Goal: Task Accomplishment & Management: Complete application form

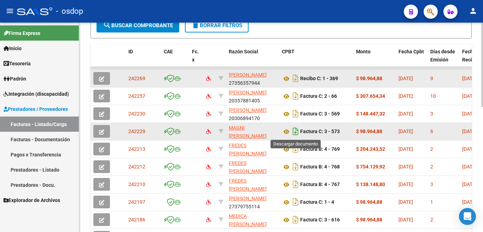
scroll to position [283, 0]
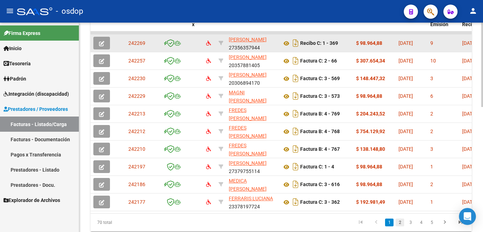
click at [402, 227] on link "2" at bounding box center [400, 223] width 8 height 8
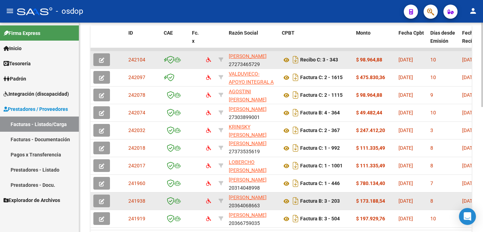
scroll to position [311, 0]
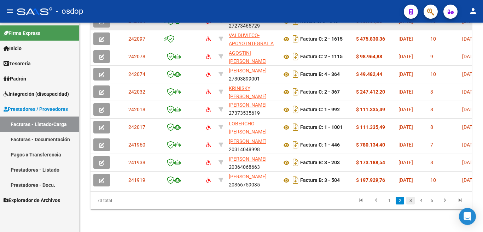
click at [413, 204] on link "3" at bounding box center [410, 201] width 8 height 8
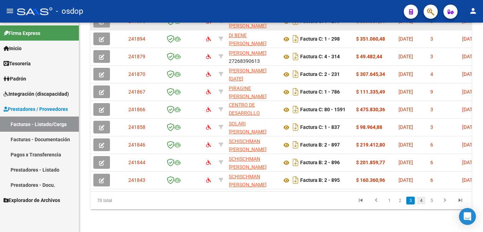
click at [424, 204] on link "4" at bounding box center [421, 201] width 8 height 8
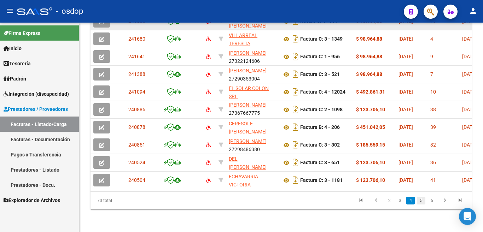
click at [423, 202] on link "5" at bounding box center [421, 201] width 8 height 8
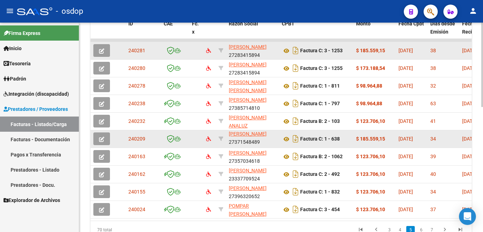
scroll to position [169, 0]
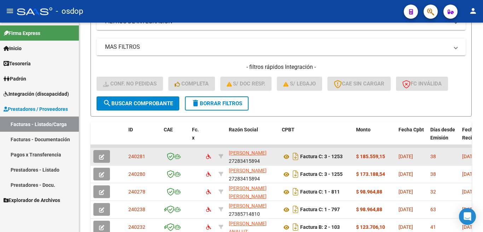
click at [51, 168] on link "Prestadores - Listado" at bounding box center [39, 169] width 79 height 15
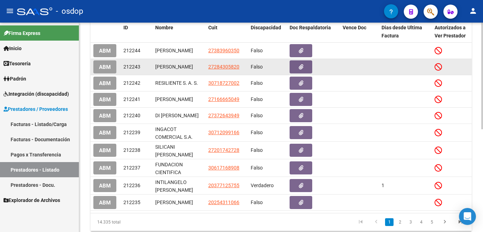
scroll to position [63, 0]
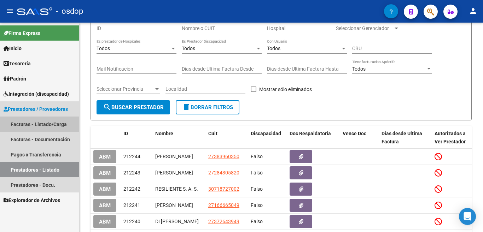
click at [46, 125] on link "Facturas - Listado/Carga" at bounding box center [39, 124] width 79 height 15
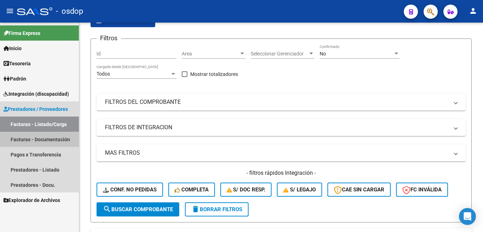
click at [57, 138] on link "Facturas - Documentación" at bounding box center [39, 139] width 79 height 15
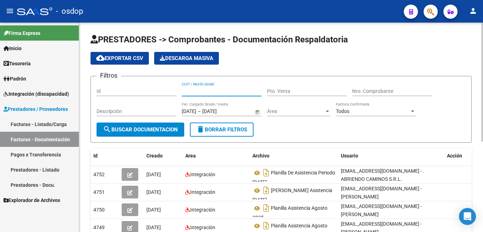
paste input "[DATE] [DATE] [DATE] Factura C-2-1475 0 50000 -50000 Ingresado 2358921 [GEOGRAP…"
type input "[DATE] [DATE] [DATE] Factura C-2-1475 0 50000 -50000 Ingresado 2358921 [GEOGRAP…"
click at [155, 125] on button "search Buscar Documentacion" at bounding box center [141, 130] width 88 height 14
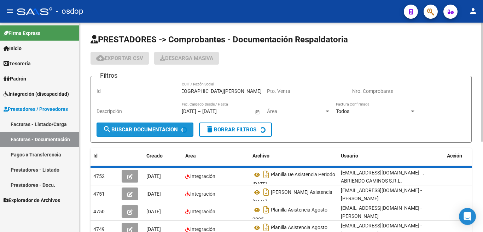
scroll to position [0, 0]
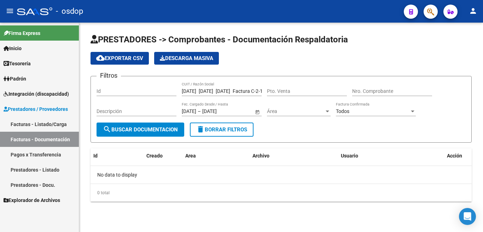
click at [203, 88] on input "[DATE] [DATE] [DATE] Factura C-2-1475 0 50000 -50000 Ingresado 2358921 [GEOGRAP…" at bounding box center [222, 91] width 80 height 6
paste input "3669176281"
type input "3669176281"
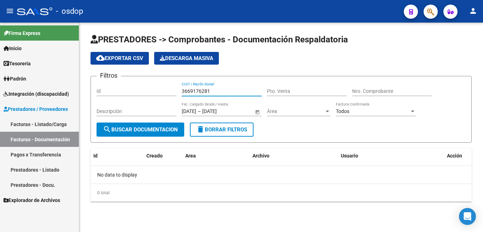
click at [169, 130] on span "search Buscar Documentacion" at bounding box center [140, 130] width 75 height 6
click at [222, 91] on input "3669176281" at bounding box center [222, 91] width 80 height 6
type input "27356357944"
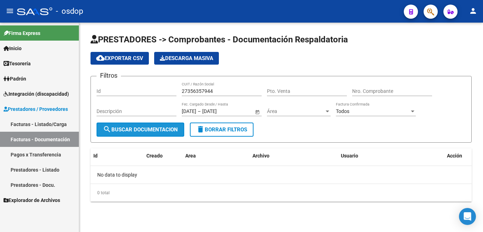
click at [165, 134] on button "search Buscar Documentacion" at bounding box center [141, 130] width 88 height 14
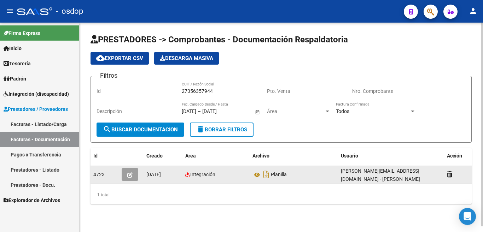
click at [132, 175] on icon "button" at bounding box center [129, 175] width 5 height 5
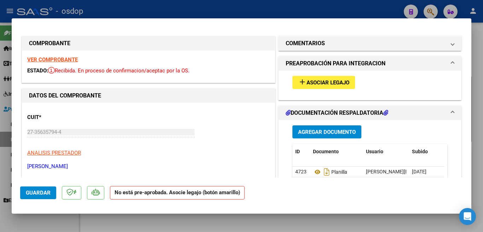
click at [317, 79] on span "add Asociar Legajo" at bounding box center [323, 82] width 51 height 6
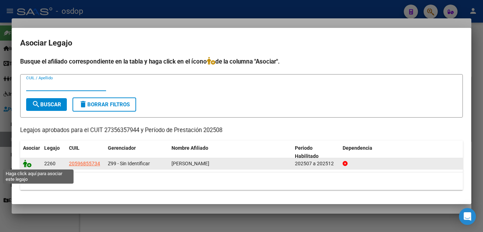
click at [23, 163] on icon at bounding box center [27, 164] width 8 height 8
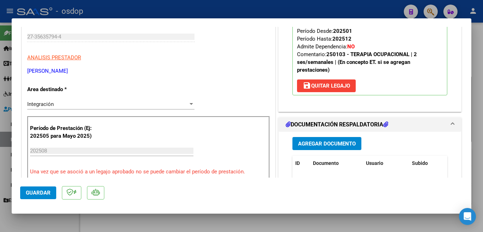
scroll to position [106, 0]
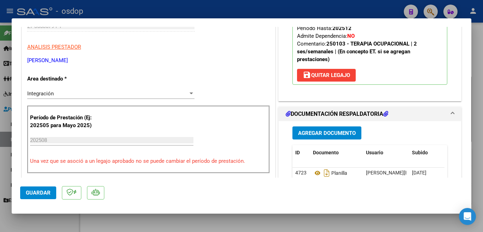
click at [44, 191] on span "Guardar" at bounding box center [38, 193] width 25 height 6
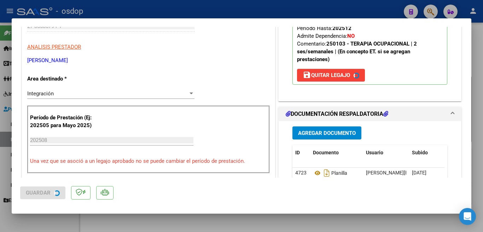
click at [1, 128] on div at bounding box center [241, 116] width 483 height 232
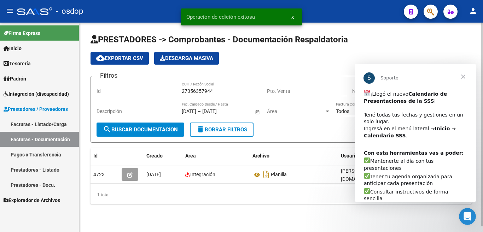
scroll to position [0, 0]
click at [317, 51] on app-list-header "PRESTADORES -> Comprobantes - Documentación Respaldatoria cloud_download Export…" at bounding box center [281, 88] width 381 height 109
click at [461, 38] on h1 "PRESTADORES -> Comprobantes - Documentación Respaldatoria" at bounding box center [281, 40] width 381 height 12
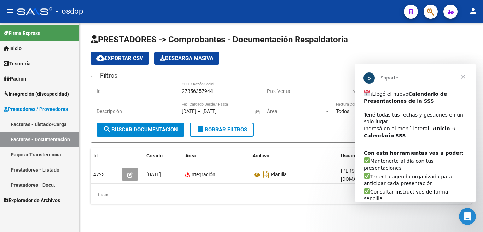
click at [461, 77] on span "Cerrar" at bounding box center [463, 76] width 25 height 25
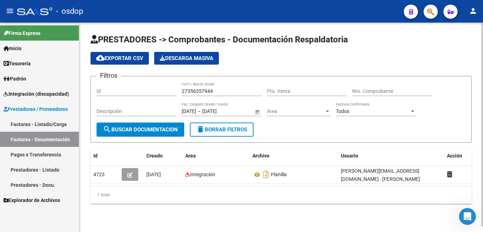
scroll to position [0, 0]
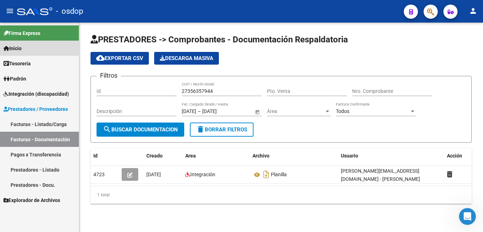
click at [22, 47] on span "Inicio" at bounding box center [13, 49] width 18 height 8
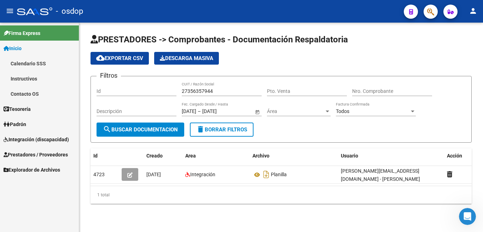
click at [50, 151] on span "Prestadores / Proveedores" at bounding box center [36, 155] width 64 height 8
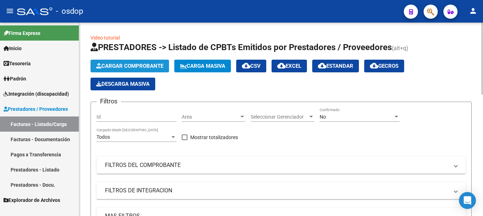
click at [141, 67] on span "Cargar Comprobante" at bounding box center [129, 66] width 67 height 6
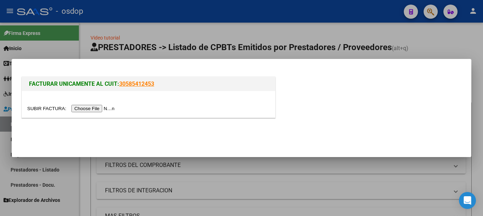
click at [437, 36] on div at bounding box center [241, 108] width 483 height 216
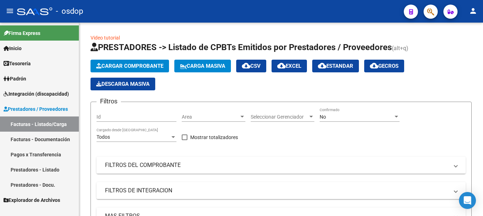
click at [51, 172] on link "Prestadores - Listado" at bounding box center [39, 169] width 79 height 15
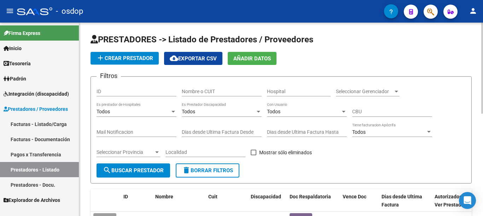
click at [134, 90] on input "ID" at bounding box center [137, 92] width 80 height 6
click at [143, 91] on input "ID" at bounding box center [137, 92] width 80 height 6
type input "242077"
click at [159, 172] on span "search Buscar Prestador" at bounding box center [133, 171] width 61 height 6
click at [108, 90] on input "242077" at bounding box center [137, 92] width 80 height 6
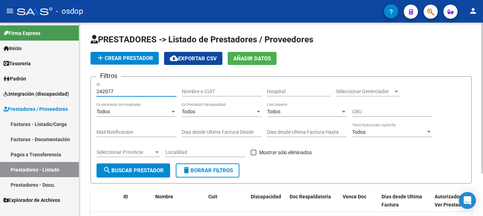
click at [108, 90] on input "242077" at bounding box center [137, 92] width 80 height 6
click at [51, 182] on link "Prestadores - Docu." at bounding box center [39, 185] width 79 height 15
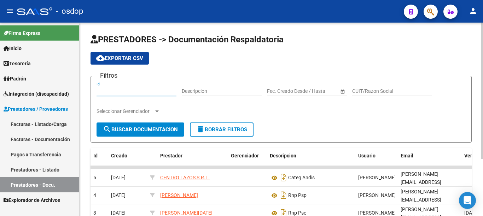
paste input "242077"
type input "242077"
click at [124, 131] on span "search Buscar Documentacion" at bounding box center [140, 130] width 75 height 6
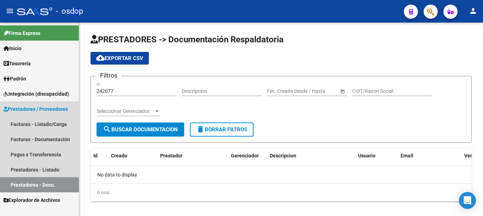
click at [39, 110] on span "Prestadores / Proveedores" at bounding box center [36, 109] width 64 height 8
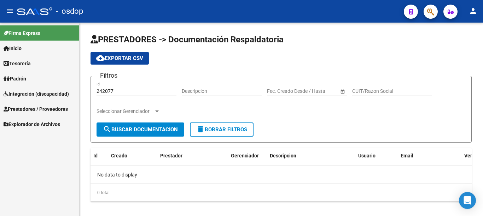
click at [44, 94] on span "Integración (discapacidad)" at bounding box center [36, 94] width 65 height 8
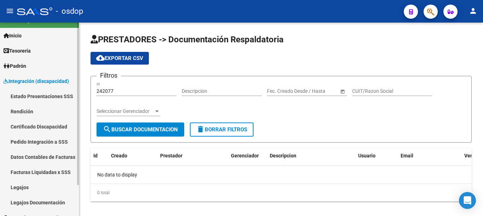
scroll to position [35, 0]
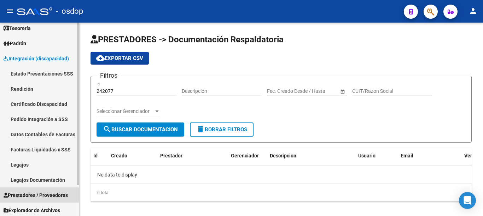
click at [66, 197] on span "Prestadores / Proveedores" at bounding box center [36, 196] width 64 height 8
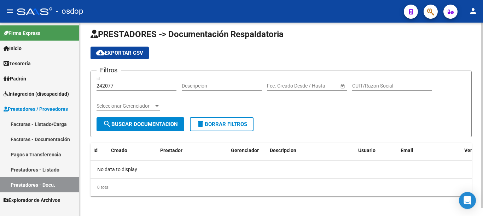
scroll to position [8, 0]
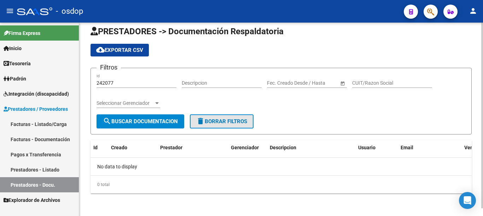
click at [219, 123] on span "delete Borrar Filtros" at bounding box center [221, 121] width 51 height 6
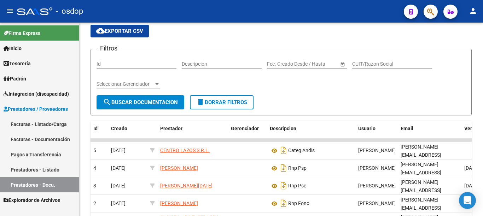
scroll to position [35, 0]
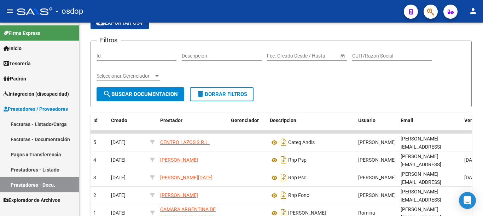
click at [46, 166] on link "Prestadores - Listado" at bounding box center [39, 169] width 79 height 15
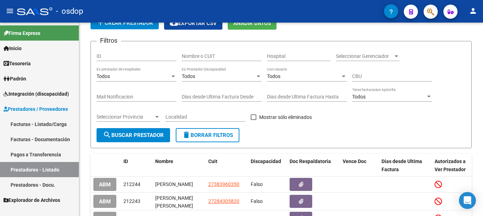
click at [48, 125] on link "Facturas - Listado/Carga" at bounding box center [39, 124] width 79 height 15
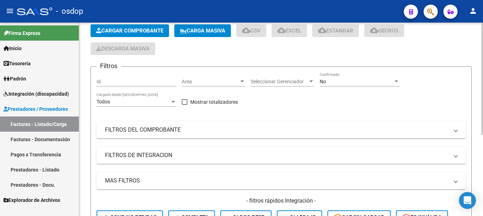
click at [123, 177] on mat-panel-title "MAS FILTROS" at bounding box center [277, 181] width 344 height 8
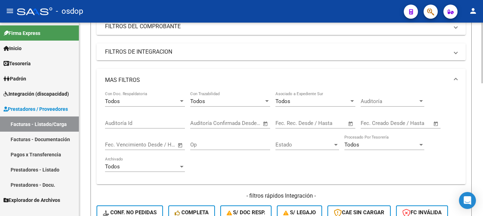
scroll to position [141, 0]
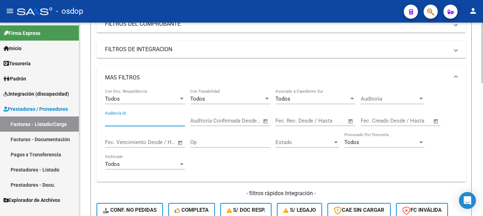
paste input "242077"
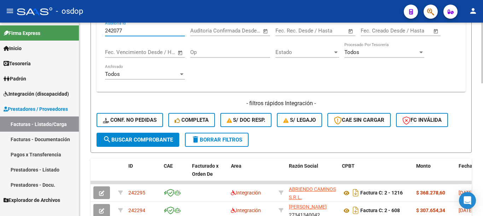
scroll to position [283, 0]
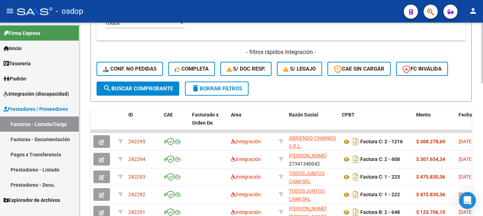
type input "242077"
click at [136, 86] on span "search Buscar Comprobante" at bounding box center [138, 89] width 70 height 6
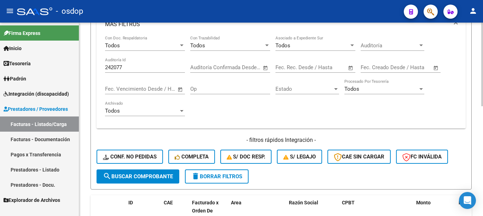
scroll to position [184, 0]
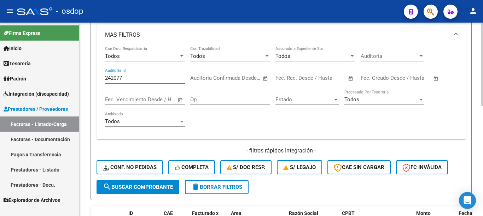
click at [138, 80] on input "242077" at bounding box center [145, 78] width 80 height 6
click at [64, 108] on span "Prestadores / Proveedores" at bounding box center [36, 109] width 64 height 8
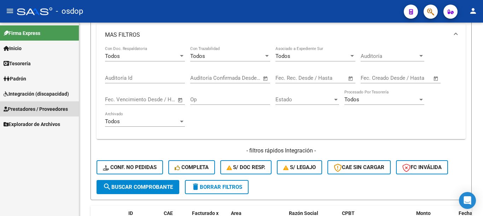
click at [64, 108] on span "Prestadores / Proveedores" at bounding box center [36, 109] width 64 height 8
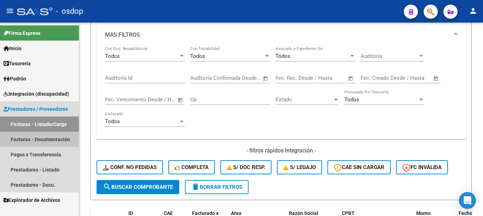
click at [47, 141] on link "Facturas - Documentación" at bounding box center [39, 139] width 79 height 15
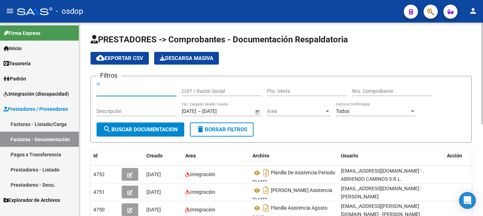
click at [121, 92] on input "Id" at bounding box center [137, 91] width 80 height 6
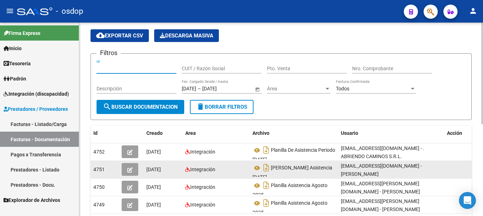
scroll to position [35, 0]
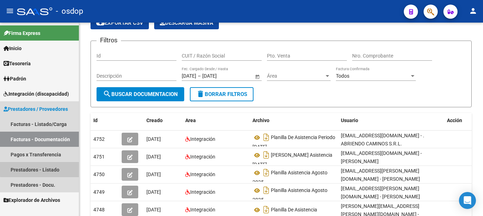
click at [54, 168] on link "Prestadores - Listado" at bounding box center [39, 169] width 79 height 15
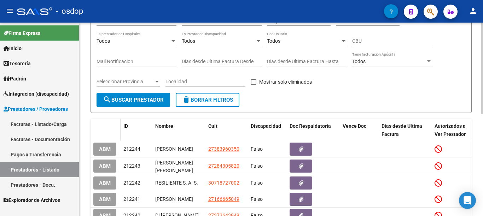
scroll to position [106, 0]
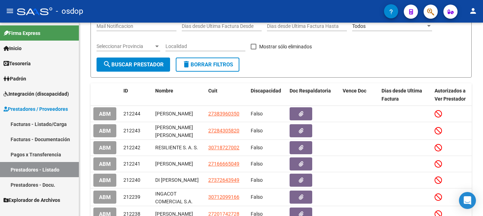
click at [55, 185] on link "Prestadores - Docu." at bounding box center [39, 185] width 79 height 15
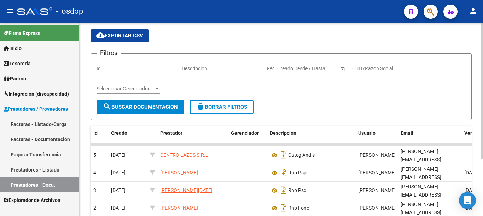
scroll to position [35, 0]
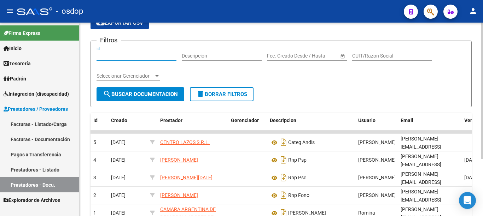
click at [130, 57] on input "Id" at bounding box center [137, 56] width 80 height 6
type input "242077"
click at [136, 92] on span "search Buscar Documentacion" at bounding box center [140, 94] width 75 height 6
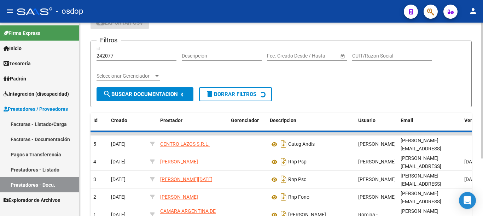
scroll to position [8, 0]
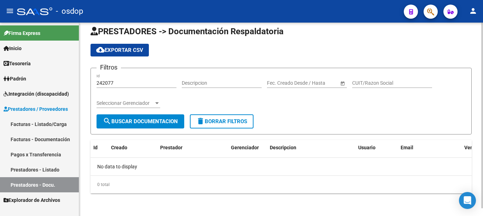
click at [114, 78] on div "242077 Id" at bounding box center [137, 81] width 80 height 14
click at [136, 81] on input "242077" at bounding box center [137, 83] width 80 height 6
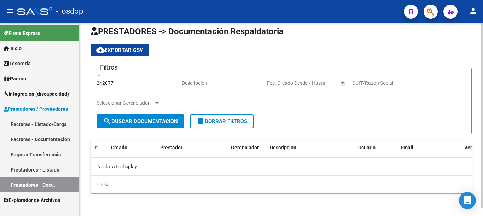
drag, startPoint x: 135, startPoint y: 81, endPoint x: 104, endPoint y: 90, distance: 32.4
click at [110, 89] on div "242077 Id" at bounding box center [137, 84] width 80 height 20
drag, startPoint x: 104, startPoint y: 90, endPoint x: 93, endPoint y: 91, distance: 11.0
click at [93, 91] on form "Filtros 242077 Id Descripcion Fecha inicio – Fecha fin Fec. Creado Desde / Hast…" at bounding box center [281, 101] width 381 height 67
click at [112, 90] on div "242077 Id" at bounding box center [137, 84] width 80 height 20
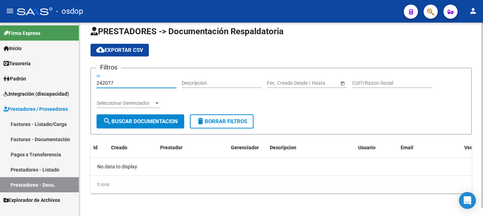
click at [112, 81] on input "242077" at bounding box center [137, 83] width 80 height 6
click at [49, 169] on link "Prestadores - Listado" at bounding box center [39, 169] width 79 height 15
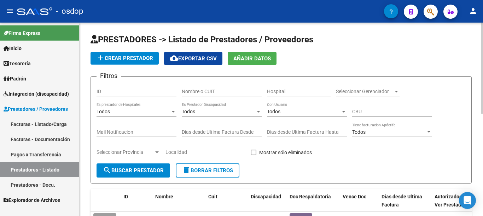
click at [132, 92] on input "ID" at bounding box center [137, 92] width 80 height 6
type input "242077"
click at [160, 165] on button "search Buscar Prestador" at bounding box center [134, 171] width 74 height 14
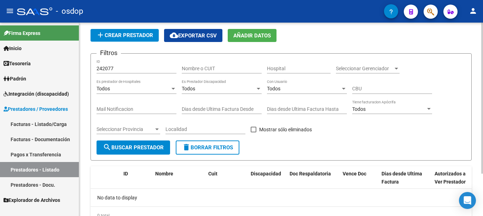
scroll to position [54, 0]
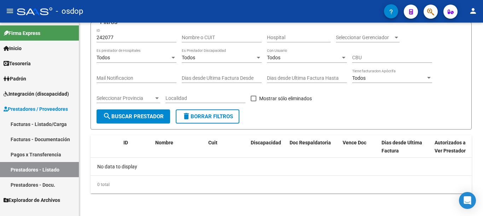
click at [43, 137] on link "Facturas - Documentación" at bounding box center [39, 139] width 79 height 15
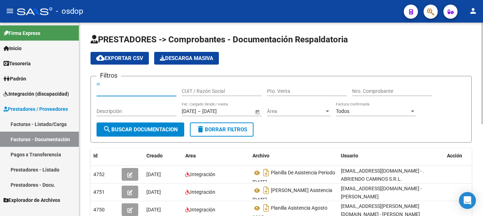
click at [118, 90] on input "Id" at bounding box center [137, 91] width 80 height 6
type input "242077"
click at [136, 131] on span "search Buscar Documentacion" at bounding box center [140, 130] width 75 height 6
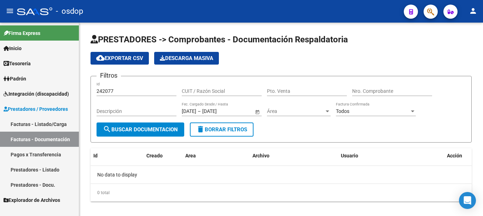
click at [56, 120] on link "Facturas - Listado/Carga" at bounding box center [39, 124] width 79 height 15
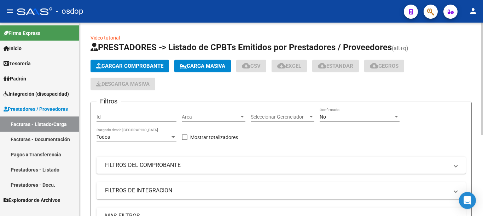
click at [128, 118] on input "Id" at bounding box center [137, 117] width 80 height 6
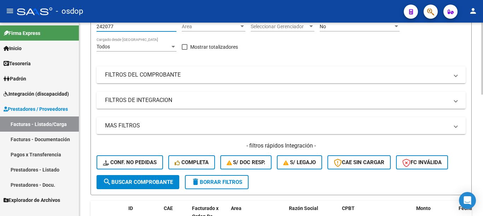
scroll to position [141, 0]
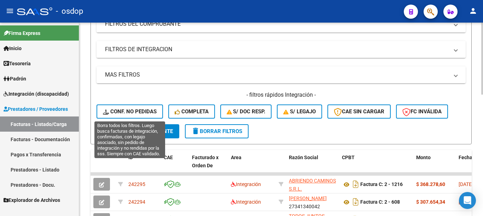
type input "242077"
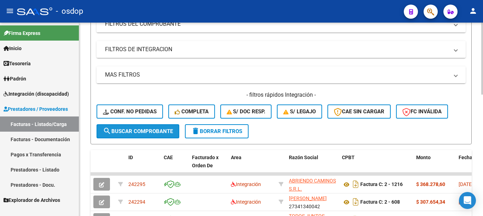
click at [141, 132] on span "search Buscar Comprobante" at bounding box center [138, 131] width 70 height 6
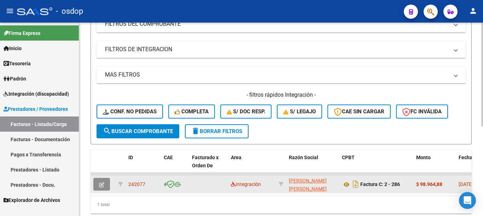
click at [106, 181] on button "button" at bounding box center [101, 184] width 17 height 13
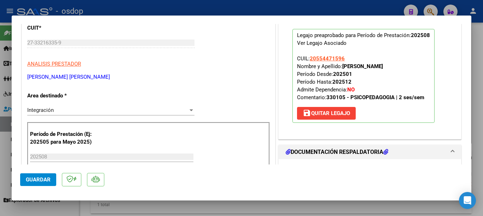
scroll to position [35, 0]
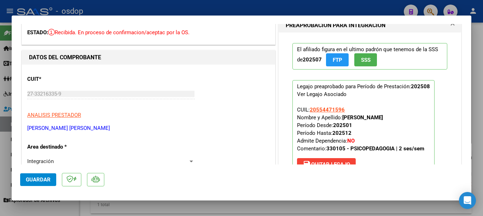
click at [0, 87] on div at bounding box center [241, 108] width 483 height 216
type input "$ 0,00"
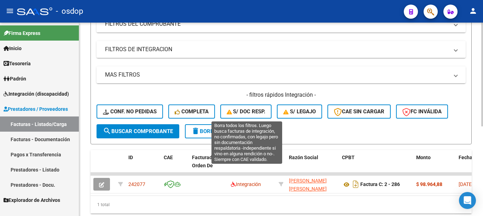
scroll to position [141, 0]
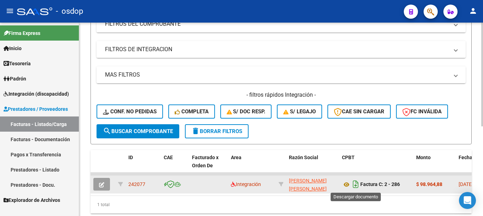
click at [356, 186] on icon "Descargar documento" at bounding box center [355, 184] width 9 height 11
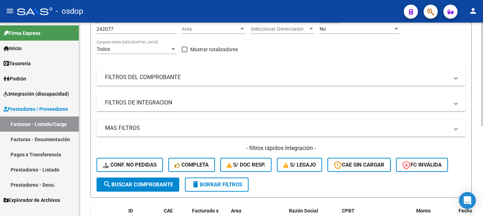
scroll to position [168, 0]
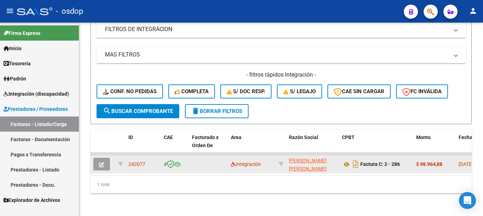
click at [105, 158] on button "button" at bounding box center [101, 164] width 17 height 13
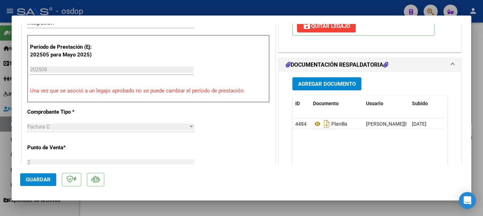
scroll to position [177, 0]
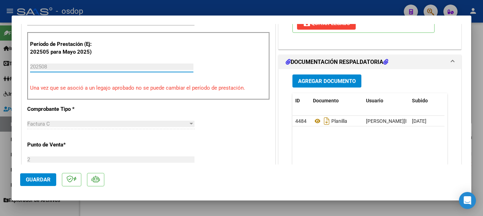
click at [49, 69] on input "202508" at bounding box center [111, 67] width 163 height 6
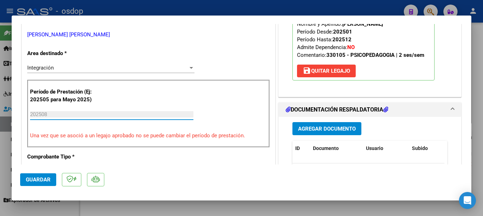
scroll to position [71, 0]
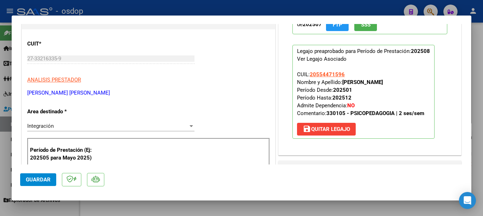
click at [0, 49] on div at bounding box center [241, 108] width 483 height 216
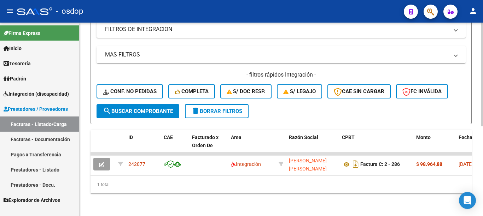
scroll to position [168, 0]
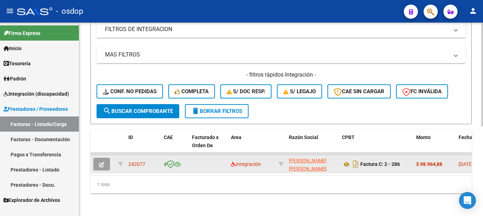
click at [104, 158] on button "button" at bounding box center [101, 164] width 17 height 13
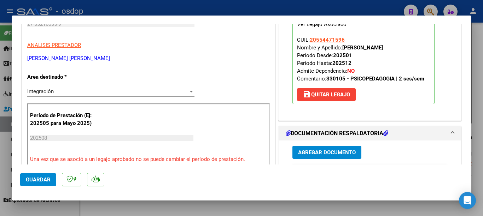
scroll to position [141, 0]
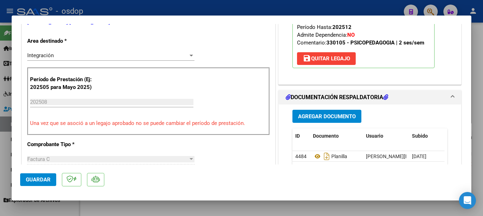
click at [81, 101] on input "202508" at bounding box center [111, 102] width 163 height 6
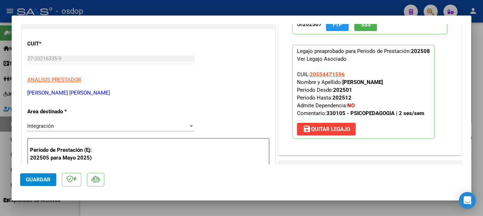
scroll to position [0, 0]
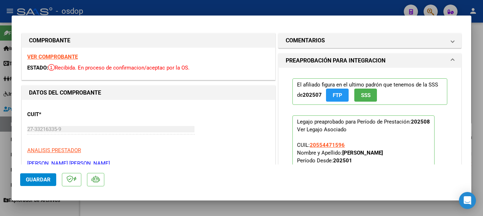
click at [0, 63] on div at bounding box center [241, 108] width 483 height 216
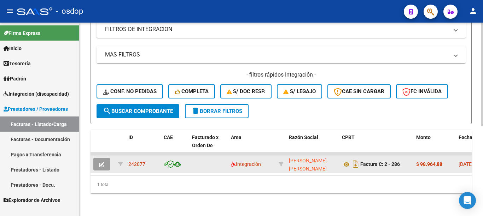
drag, startPoint x: 110, startPoint y: 152, endPoint x: 106, endPoint y: 155, distance: 5.0
click at [110, 158] on div at bounding box center [102, 164] width 19 height 13
click at [106, 158] on button "button" at bounding box center [101, 164] width 17 height 13
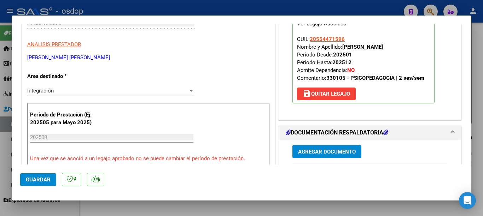
scroll to position [141, 0]
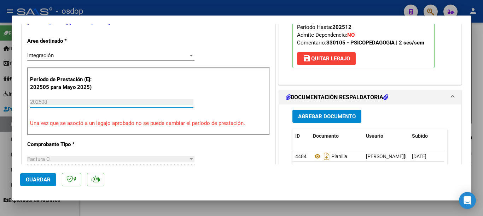
click at [51, 104] on input "202508" at bounding box center [111, 102] width 163 height 6
click at [139, 107] on div "202508 Ingrese el Período de Prestación como indica el ejemplo" at bounding box center [111, 102] width 163 height 11
click at [138, 103] on input "202508" at bounding box center [111, 102] width 163 height 6
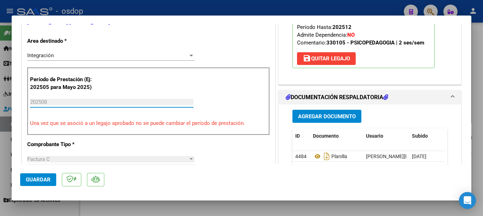
click at [138, 103] on input "202508" at bounding box center [111, 102] width 163 height 6
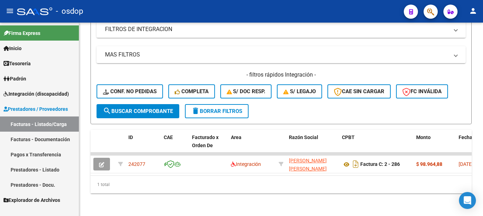
scroll to position [168, 0]
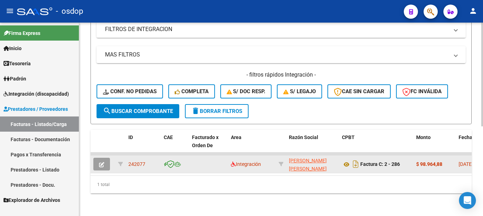
click at [101, 162] on icon "button" at bounding box center [101, 164] width 5 height 5
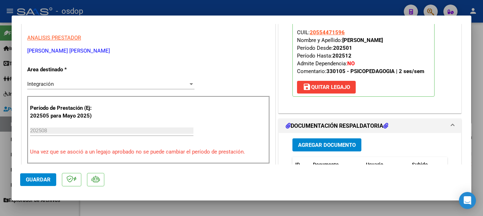
scroll to position [141, 0]
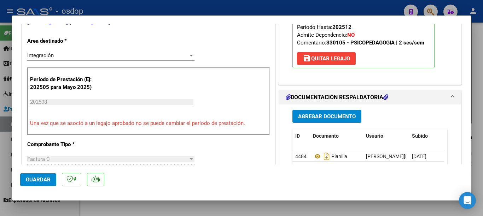
click at [58, 99] on input "202508" at bounding box center [111, 102] width 163 height 6
click at [307, 62] on mat-icon "save" at bounding box center [307, 58] width 8 height 8
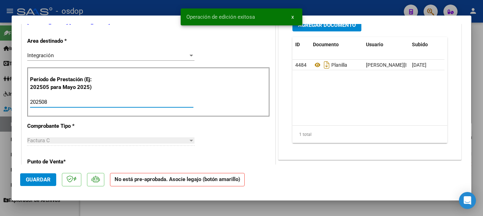
click at [76, 103] on input "202508" at bounding box center [111, 102] width 163 height 6
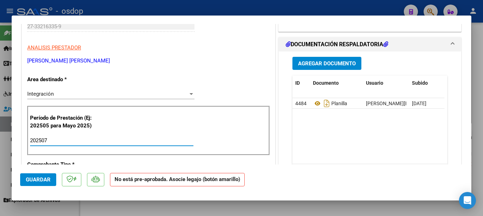
scroll to position [71, 0]
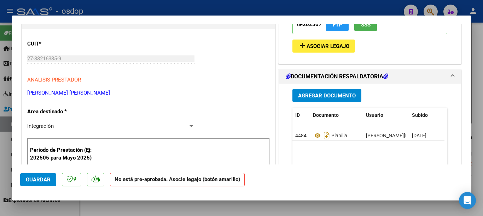
type input "202507"
click at [318, 52] on button "add Asociar Legajo" at bounding box center [324, 46] width 63 height 13
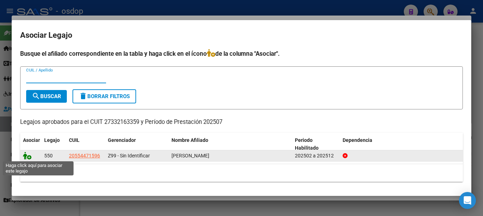
click at [23, 156] on icon at bounding box center [27, 156] width 8 height 8
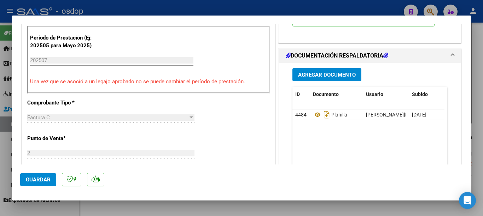
scroll to position [212, 0]
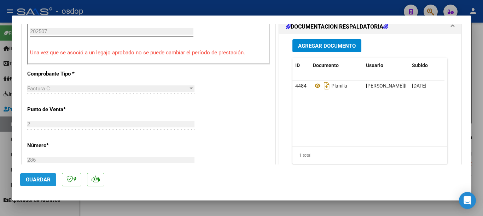
click at [48, 178] on span "Guardar" at bounding box center [38, 180] width 25 height 6
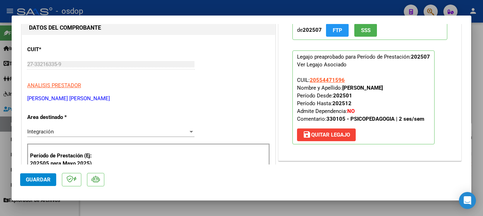
scroll to position [0, 0]
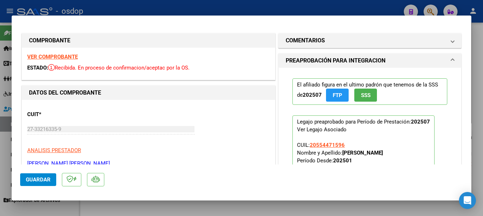
drag, startPoint x: 0, startPoint y: 52, endPoint x: 16, endPoint y: 41, distance: 19.4
click at [0, 51] on div at bounding box center [241, 108] width 483 height 216
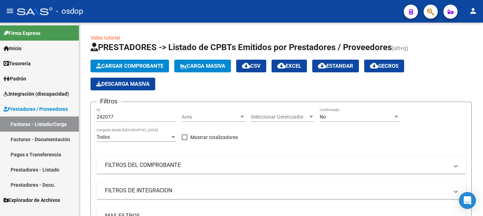
click at [37, 140] on link "Facturas - Documentación" at bounding box center [39, 139] width 79 height 15
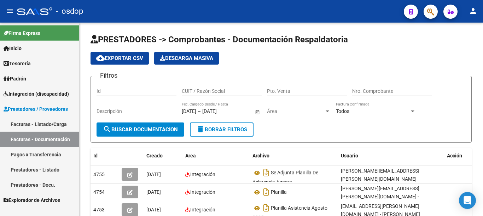
click at [186, 94] on input "CUIT / Razón Social" at bounding box center [222, 91] width 80 height 6
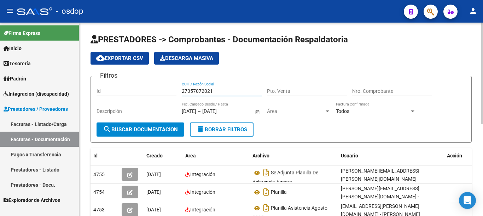
type input "27357072021"
click at [166, 123] on button "search Buscar Documentacion" at bounding box center [141, 130] width 88 height 14
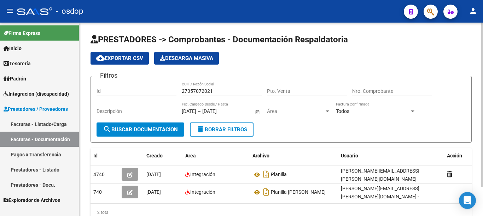
click at [201, 90] on input "27357072021" at bounding box center [222, 91] width 80 height 6
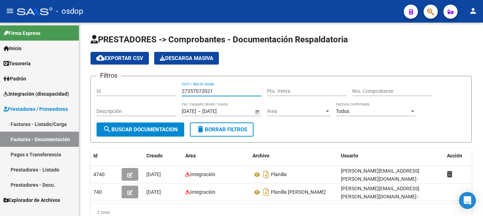
click at [49, 171] on link "Prestadores - Listado" at bounding box center [39, 169] width 79 height 15
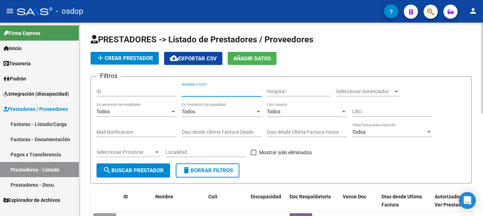
paste input "27357072021"
type input "27357072021"
click at [142, 171] on span "search Buscar Prestador" at bounding box center [133, 171] width 61 height 6
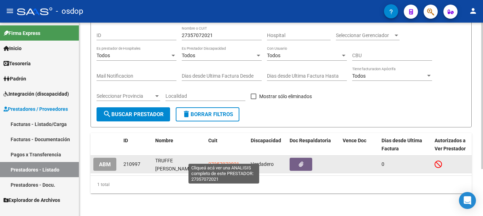
click at [226, 162] on span "27357072021" at bounding box center [223, 165] width 31 height 6
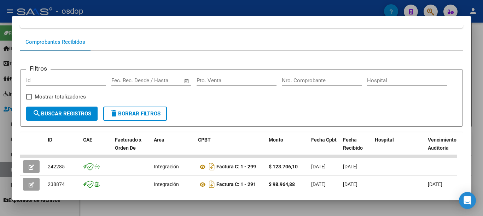
scroll to position [106, 0]
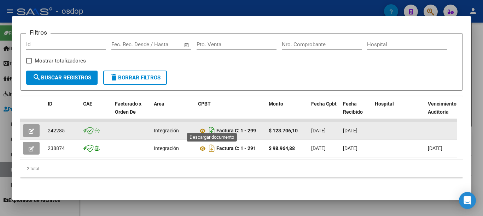
click at [211, 125] on icon "Descargar documento" at bounding box center [211, 130] width 9 height 11
click at [0, 95] on div at bounding box center [241, 108] width 483 height 216
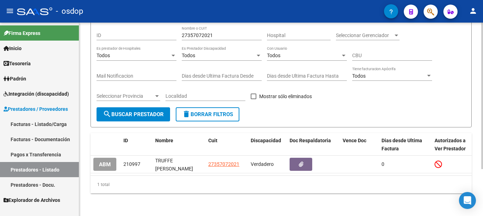
scroll to position [0, 0]
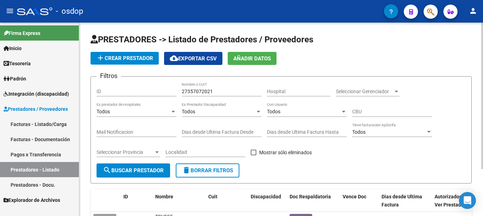
click at [207, 93] on input "27357072021" at bounding box center [222, 92] width 80 height 6
type input "27532518305"
click at [152, 175] on button "search Buscar Prestador" at bounding box center [134, 171] width 74 height 14
click at [207, 91] on input "27532518305" at bounding box center [222, 92] width 80 height 6
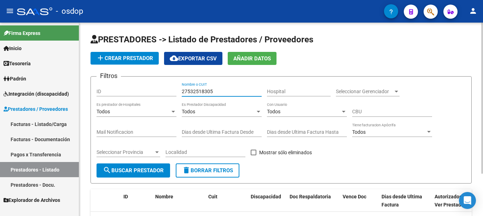
click at [207, 91] on input "27532518305" at bounding box center [222, 92] width 80 height 6
click at [228, 170] on span "delete Borrar Filtros" at bounding box center [207, 171] width 51 height 6
paste input "27532518305"
type input "27532518305"
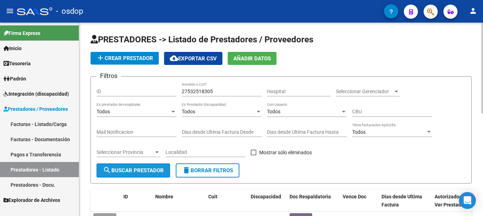
click at [159, 169] on span "search Buscar Prestador" at bounding box center [133, 171] width 61 height 6
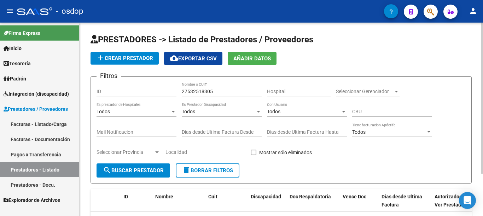
click at [228, 94] on input "27532518305" at bounding box center [222, 92] width 80 height 6
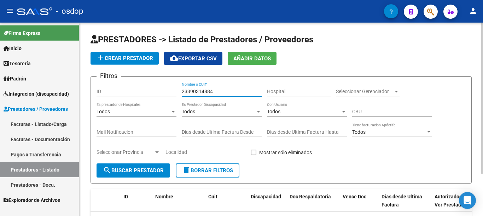
type input "23390314884"
click at [156, 168] on span "search Buscar Prestador" at bounding box center [133, 171] width 61 height 6
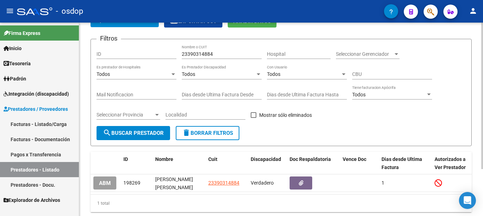
scroll to position [62, 0]
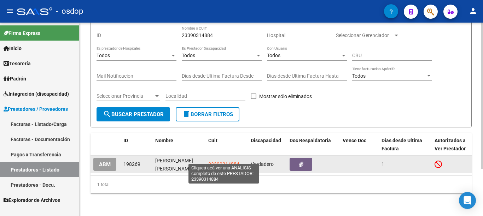
click at [222, 162] on span "23390314884" at bounding box center [223, 165] width 31 height 6
type textarea "23390314884"
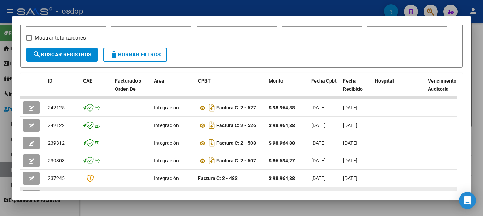
scroll to position [131, 0]
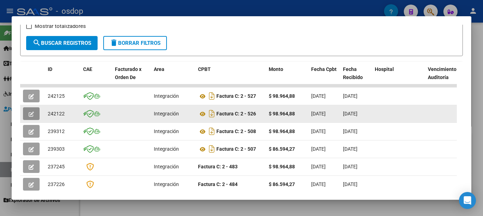
click at [33, 116] on icon "button" at bounding box center [31, 114] width 5 height 5
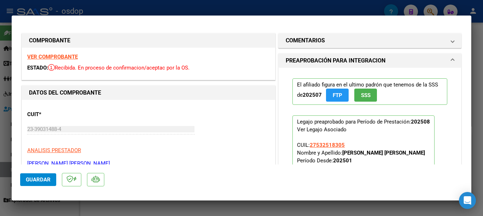
click at [0, 142] on div at bounding box center [241, 108] width 483 height 216
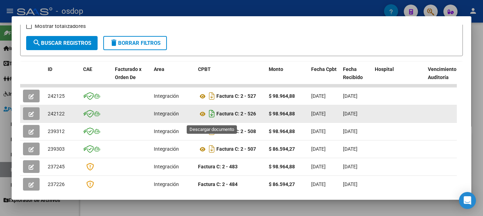
click at [212, 119] on icon "Descargar documento" at bounding box center [211, 113] width 9 height 11
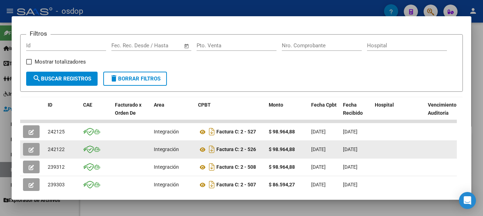
scroll to position [0, 0]
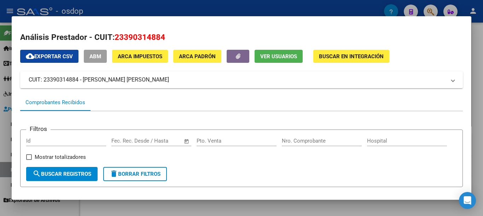
click at [0, 82] on div at bounding box center [241, 108] width 483 height 216
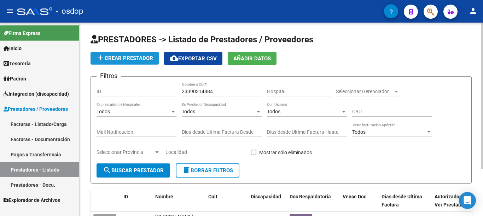
click at [139, 58] on span "add Crear Prestador" at bounding box center [124, 58] width 57 height 6
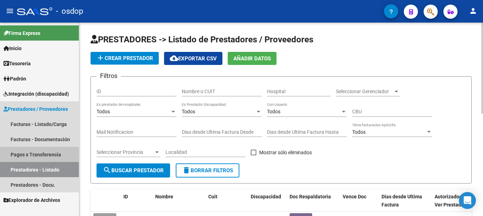
click at [49, 150] on link "Pagos x Transferencia" at bounding box center [39, 154] width 79 height 15
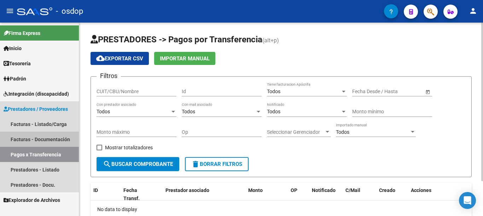
click at [57, 135] on link "Facturas - Documentación" at bounding box center [39, 139] width 79 height 15
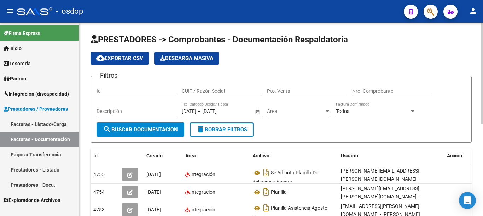
click at [53, 126] on link "Facturas - Listado/Carga" at bounding box center [39, 124] width 79 height 15
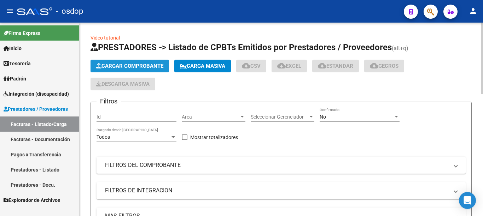
click at [131, 68] on span "Cargar Comprobante" at bounding box center [129, 66] width 67 height 6
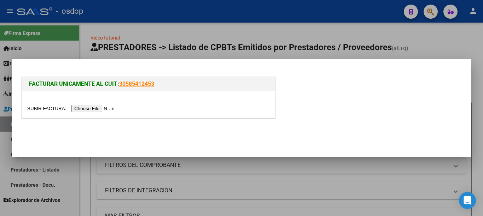
click at [108, 110] on input "file" at bounding box center [71, 108] width 89 height 7
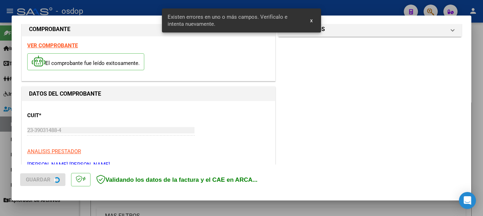
scroll to position [176, 0]
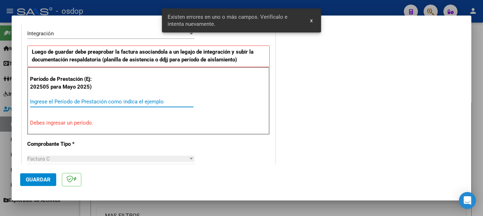
click at [103, 101] on input "Ingrese el Período de Prestación como indica el ejemplo" at bounding box center [111, 102] width 163 height 6
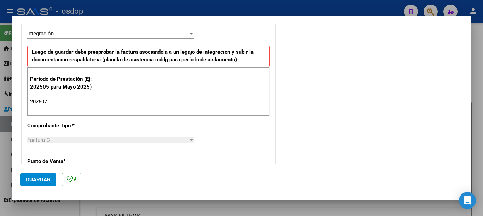
type input "202507"
click at [60, 182] on mat-dialog-actions "Guardar" at bounding box center [241, 179] width 443 height 28
click at [52, 185] on button "Guardar" at bounding box center [38, 180] width 36 height 13
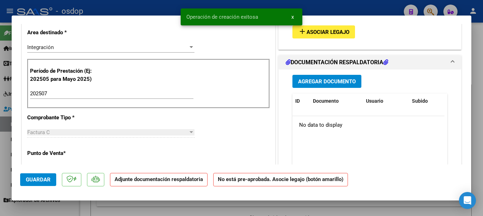
scroll to position [0, 0]
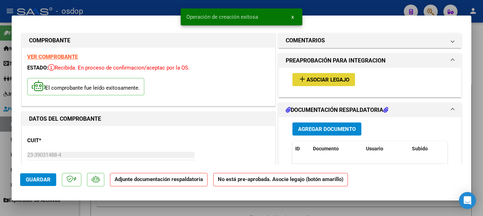
click at [325, 86] on button "add Asociar Legajo" at bounding box center [324, 79] width 63 height 13
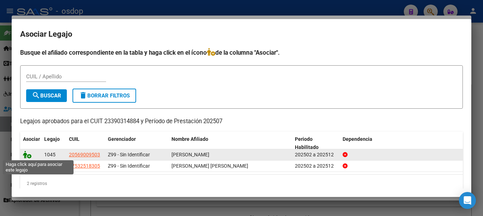
click at [28, 156] on icon at bounding box center [27, 155] width 8 height 8
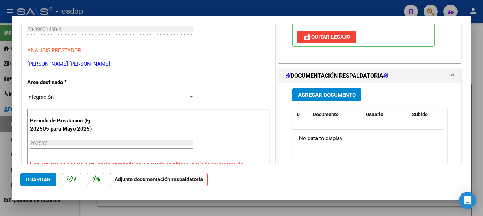
scroll to position [177, 0]
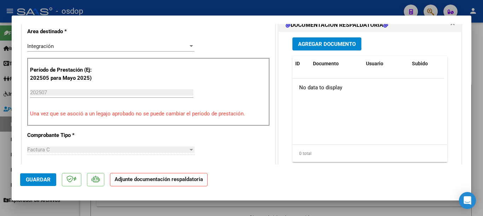
click at [320, 42] on span "Agregar Documento" at bounding box center [327, 44] width 58 height 6
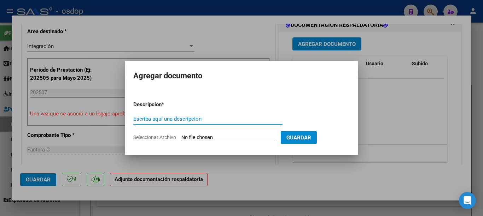
click at [167, 121] on input "Escriba aquí una descripcion" at bounding box center [207, 119] width 149 height 6
type input "planilla"
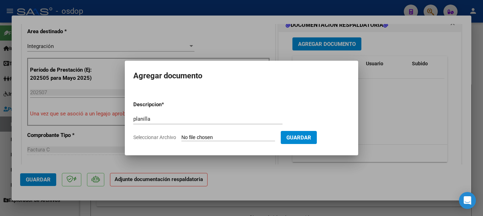
click at [202, 137] on input "Seleccionar Archivo" at bounding box center [228, 138] width 94 height 7
type input "C:\fakepath\gaggero asist julio dabin.pdf"
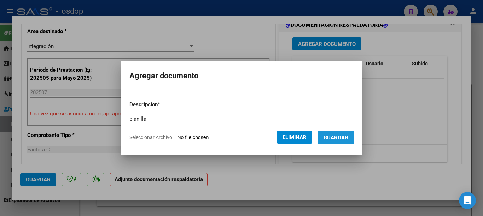
click at [344, 140] on span "Guardar" at bounding box center [336, 138] width 25 height 6
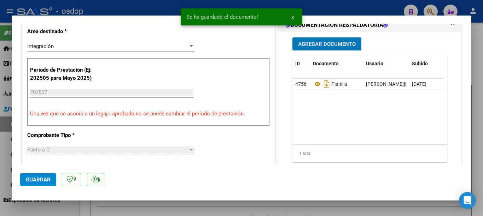
click at [48, 179] on span "Guardar" at bounding box center [38, 180] width 25 height 6
click at [0, 108] on div at bounding box center [241, 108] width 483 height 216
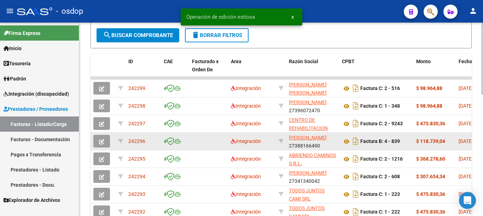
scroll to position [248, 0]
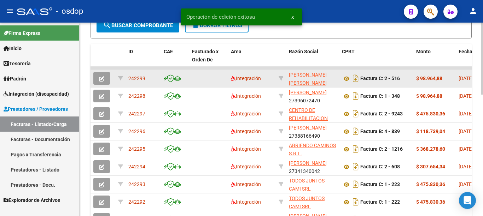
click at [138, 81] on span "242299" at bounding box center [136, 79] width 17 height 6
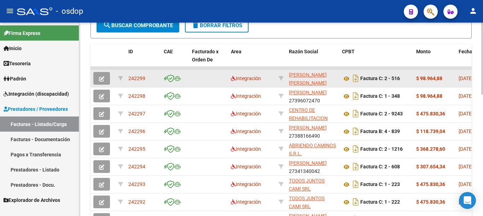
copy span "242299"
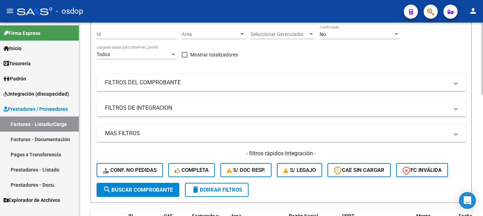
scroll to position [0, 0]
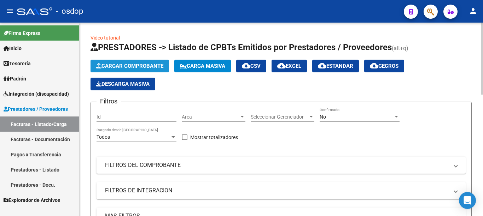
click at [113, 68] on span "Cargar Comprobante" at bounding box center [129, 66] width 67 height 6
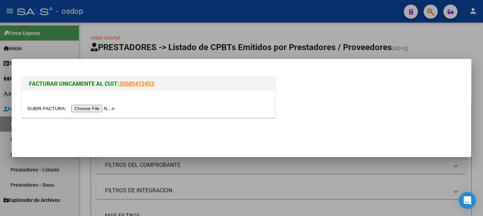
click at [109, 105] on input "file" at bounding box center [71, 108] width 89 height 7
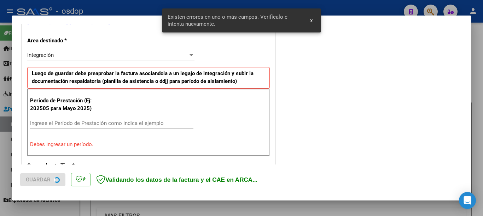
scroll to position [163, 0]
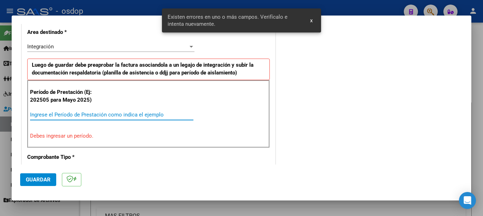
click at [104, 117] on input "Ingrese el Período de Prestación como indica el ejemplo" at bounding box center [111, 115] width 163 height 6
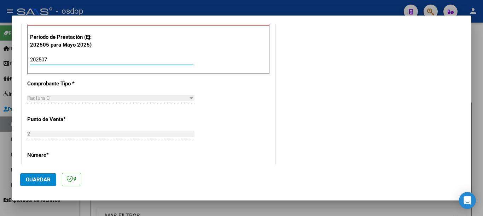
scroll to position [233, 0]
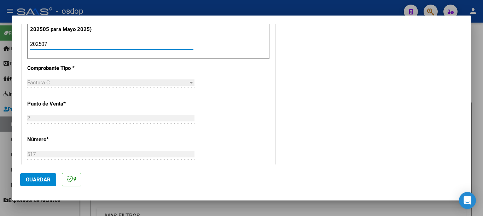
type input "202507"
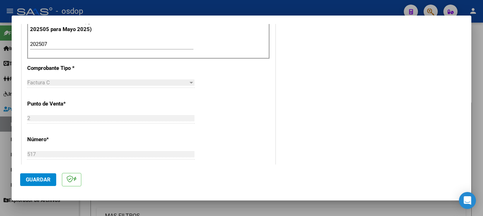
click at [50, 173] on mat-dialog-actions "Guardar" at bounding box center [241, 179] width 443 height 28
click at [48, 179] on span "Guardar" at bounding box center [38, 180] width 25 height 6
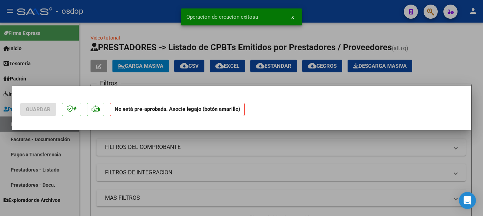
scroll to position [0, 0]
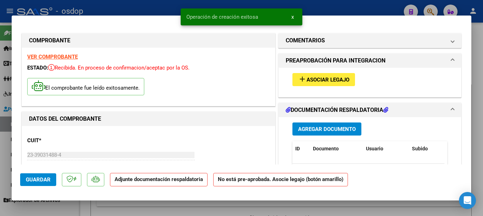
click at [319, 81] on span "Asociar Legajo" at bounding box center [328, 80] width 43 height 6
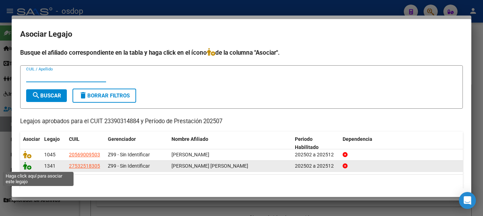
click at [25, 168] on icon at bounding box center [27, 166] width 8 height 8
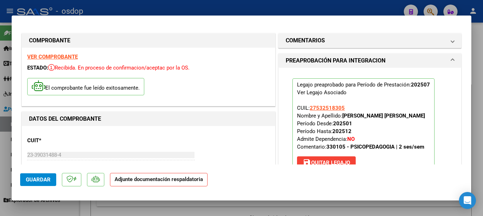
scroll to position [106, 0]
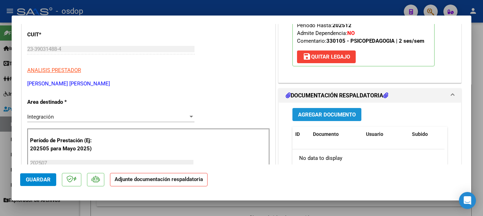
click at [321, 118] on span "Agregar Documento" at bounding box center [327, 115] width 58 height 6
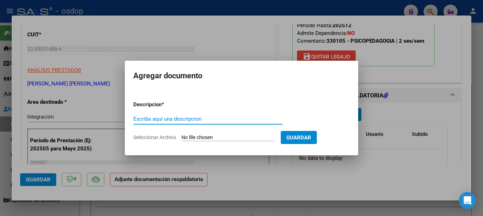
click at [195, 120] on input "Escriba aquí una descripcion" at bounding box center [207, 119] width 149 height 6
type input "planilla"
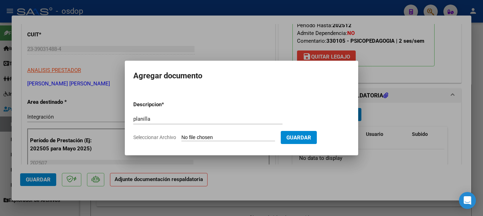
click at [225, 135] on input "Seleccionar Archivo" at bounding box center [228, 138] width 94 height 7
type input "C:\fakepath\velez asist gaggero.pdf"
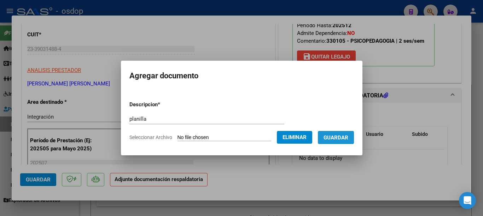
click at [346, 139] on span "Guardar" at bounding box center [336, 138] width 25 height 6
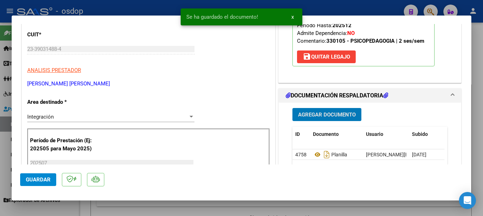
click at [0, 28] on div at bounding box center [241, 108] width 483 height 216
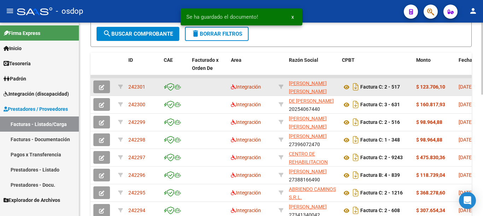
scroll to position [212, 0]
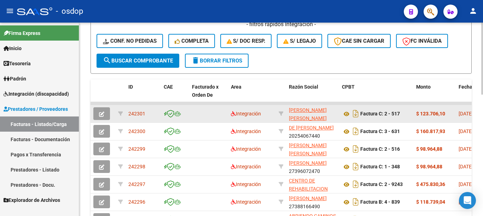
click at [142, 112] on span "242301" at bounding box center [136, 114] width 17 height 6
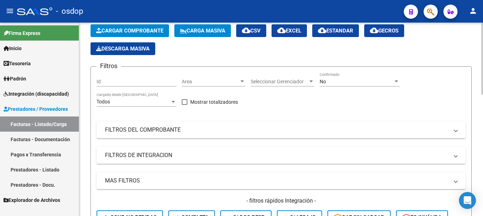
scroll to position [0, 0]
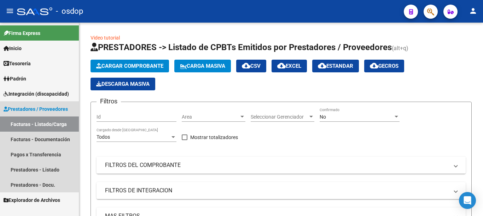
click at [59, 106] on span "Prestadores / Proveedores" at bounding box center [36, 109] width 64 height 8
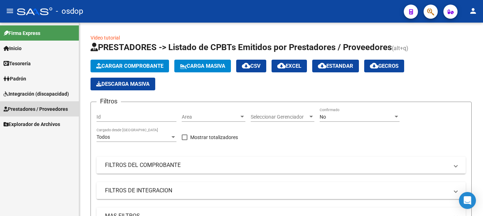
click at [58, 107] on span "Prestadores / Proveedores" at bounding box center [36, 109] width 64 height 8
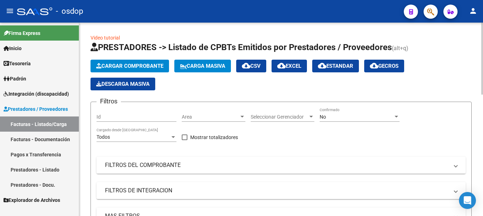
click at [144, 62] on button "Cargar Comprobante" at bounding box center [130, 66] width 79 height 13
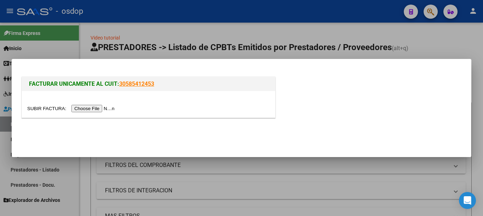
click at [105, 110] on input "file" at bounding box center [71, 108] width 89 height 7
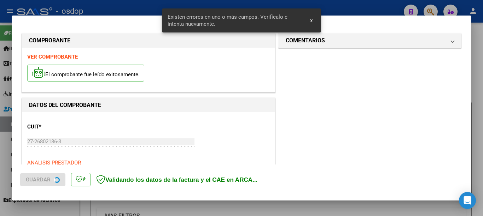
scroll to position [106, 0]
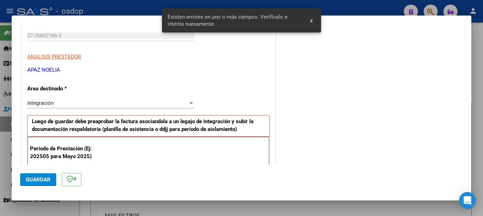
click at [123, 102] on div "Integración" at bounding box center [107, 103] width 161 height 6
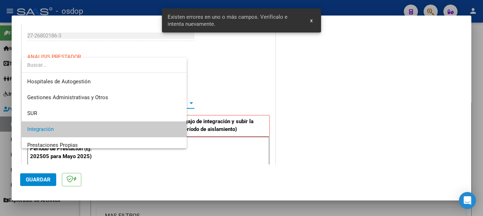
scroll to position [26, 0]
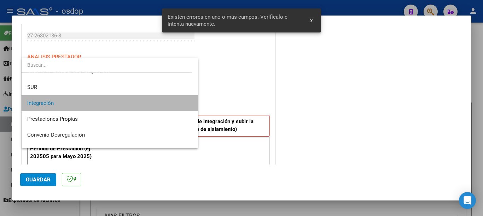
click at [123, 102] on span "Integración" at bounding box center [109, 104] width 165 height 16
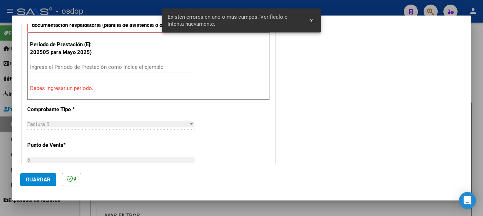
scroll to position [212, 0]
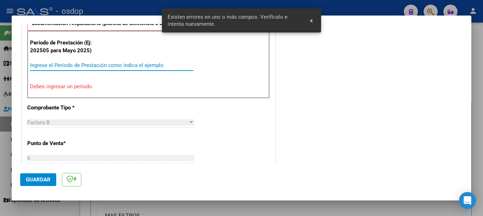
click at [115, 67] on input "Ingrese el Período de Prestación como indica el ejemplo" at bounding box center [111, 65] width 163 height 6
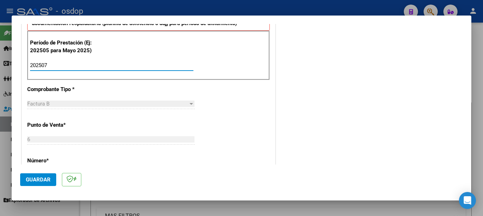
type input "202507"
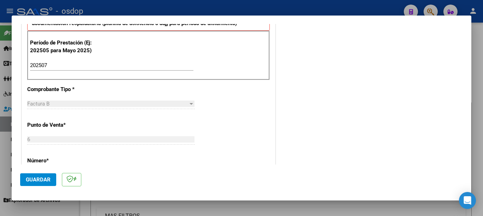
click at [376, 123] on div "COMENTARIOS Comentarios De la Obra Social: Comentarios de la Obra Social (no vi…" at bounding box center [370, 147] width 186 height 655
click at [46, 180] on span "Guardar" at bounding box center [38, 180] width 25 height 6
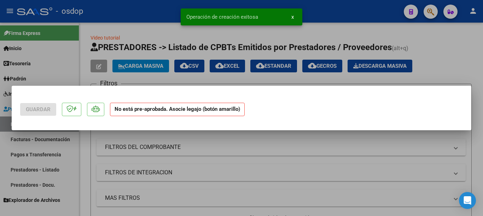
scroll to position [0, 0]
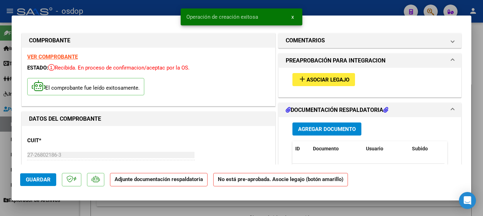
click at [311, 78] on span "Asociar Legajo" at bounding box center [328, 80] width 43 height 6
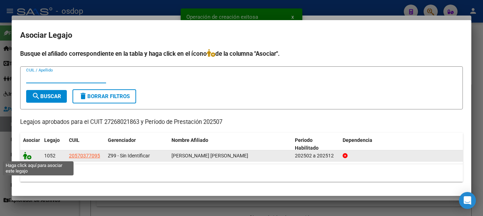
click at [30, 159] on icon at bounding box center [27, 156] width 8 height 8
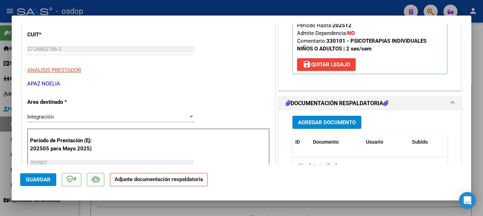
scroll to position [177, 0]
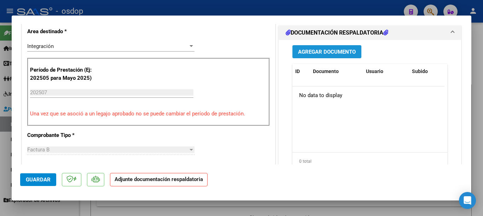
click at [337, 56] on button "Agregar Documento" at bounding box center [327, 51] width 69 height 13
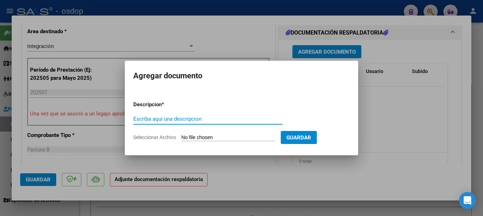
click at [199, 120] on input "Escriba aquí una descripcion" at bounding box center [207, 119] width 149 height 6
type input "planilla"
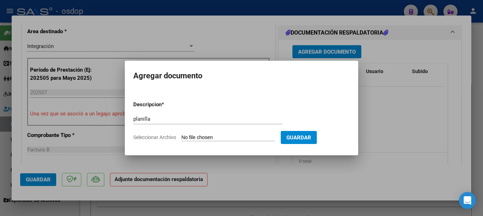
click at [251, 139] on input "Seleccionar Archivo" at bounding box center [228, 138] width 94 height 7
type input "C:\fakepath\PA GOMEZ PRINCIC.pdf"
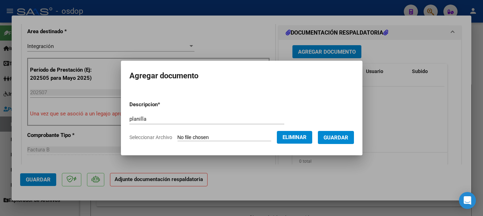
click at [333, 140] on span "Guardar" at bounding box center [336, 138] width 25 height 6
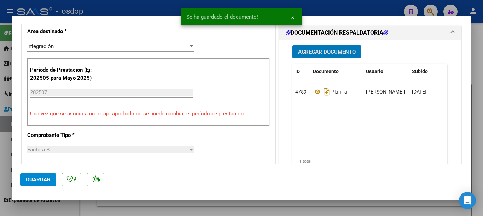
click at [32, 181] on span "Guardar" at bounding box center [38, 180] width 25 height 6
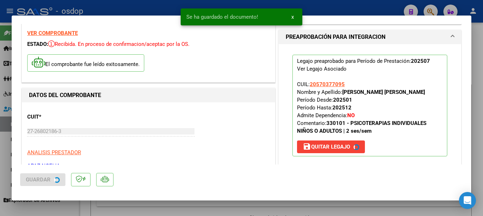
scroll to position [0, 0]
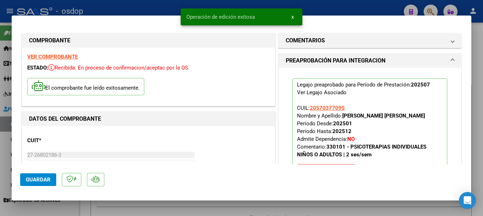
click at [0, 150] on div at bounding box center [241, 108] width 483 height 216
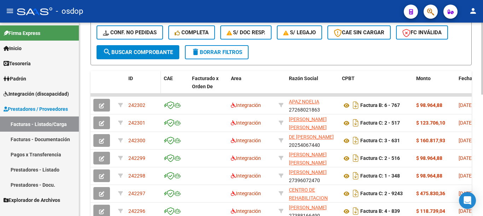
scroll to position [79, 0]
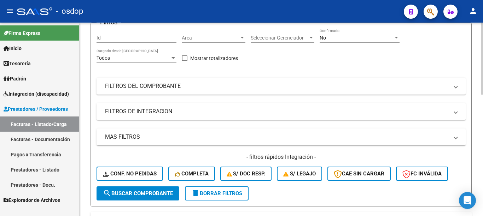
click at [124, 125] on div "Filtros Id Area Area Seleccionar Gerenciador Seleccionar Gerenciador No Confirm…" at bounding box center [281, 108] width 369 height 158
click at [128, 132] on mat-expansion-panel-header "MAS FILTROS" at bounding box center [281, 137] width 369 height 17
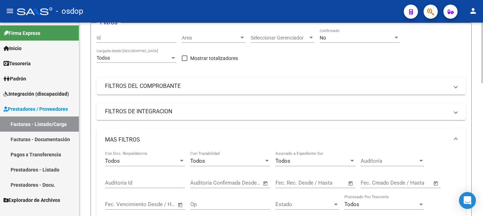
scroll to position [150, 0]
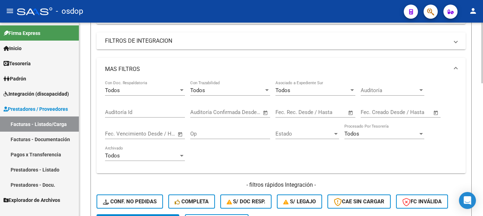
click at [133, 112] on input "Auditoría Id" at bounding box center [145, 112] width 80 height 6
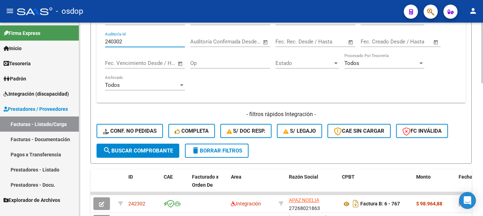
type input "240302"
click at [126, 152] on span "search Buscar Comprobante" at bounding box center [138, 151] width 70 height 6
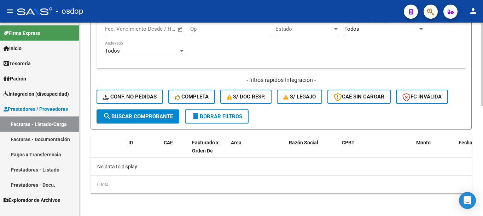
scroll to position [43, 0]
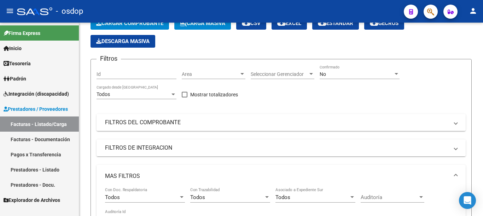
click at [56, 168] on link "Prestadores - Listado" at bounding box center [39, 169] width 79 height 15
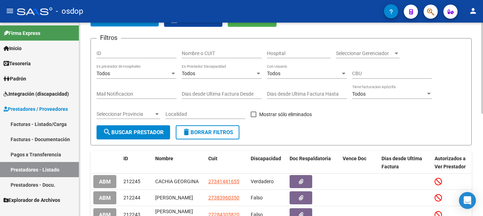
scroll to position [43, 0]
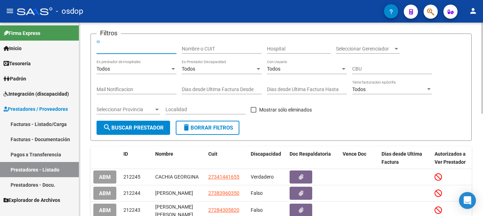
click at [127, 51] on input "ID" at bounding box center [137, 49] width 80 height 6
type input "240302"
click at [144, 121] on button "search Buscar Prestador" at bounding box center [134, 128] width 74 height 14
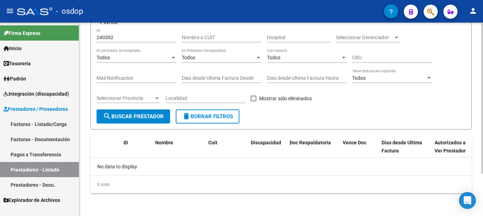
scroll to position [0, 0]
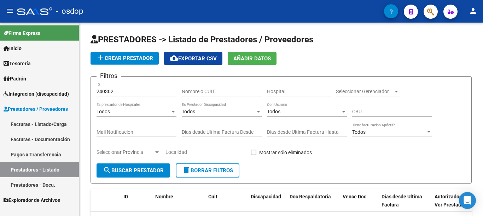
click at [51, 131] on link "Facturas - Listado/Carga" at bounding box center [39, 124] width 79 height 15
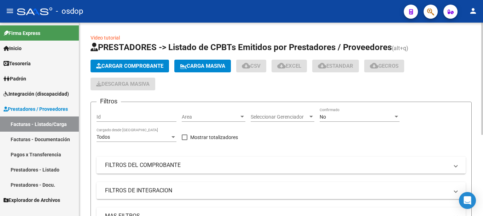
click at [110, 117] on input "Id" at bounding box center [137, 117] width 80 height 6
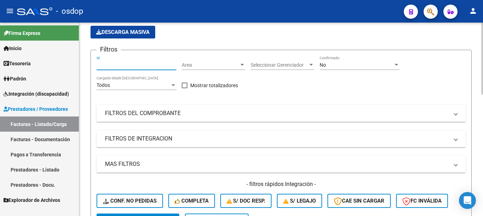
scroll to position [177, 0]
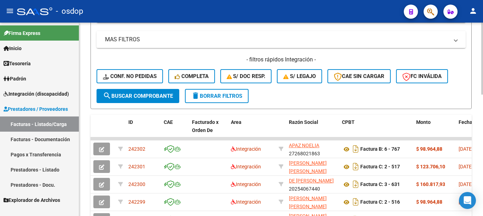
click at [228, 100] on button "delete Borrar Filtros" at bounding box center [217, 96] width 64 height 14
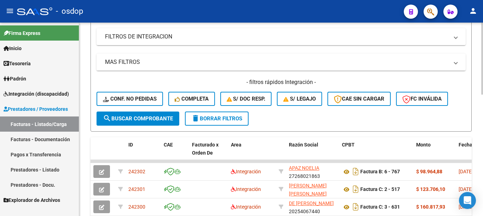
scroll to position [35, 0]
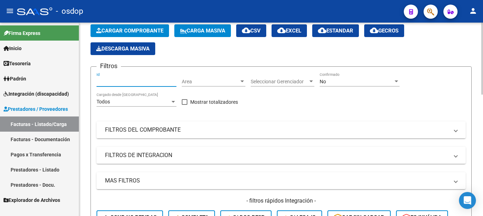
click at [116, 80] on input "Id" at bounding box center [137, 82] width 80 height 6
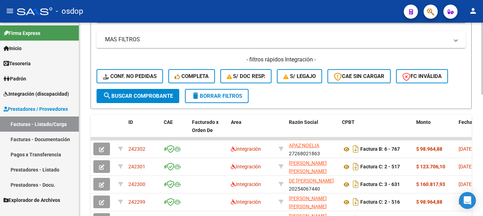
type input "240301"
click at [115, 89] on button "search Buscar Comprobante" at bounding box center [138, 96] width 83 height 14
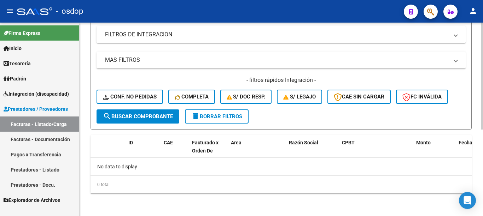
scroll to position [156, 0]
click at [53, 181] on link "Prestadores - Docu." at bounding box center [39, 185] width 79 height 15
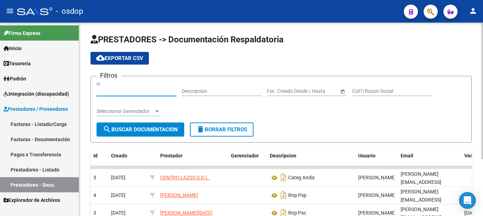
click at [142, 90] on input "Id" at bounding box center [137, 91] width 80 height 6
type input "240302"
click at [125, 131] on span "search Buscar Documentacion" at bounding box center [140, 130] width 75 height 6
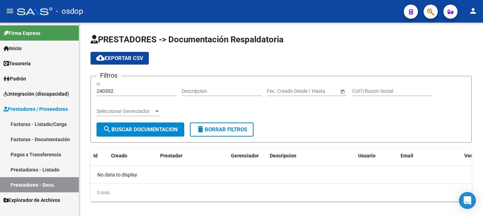
click at [36, 170] on link "Prestadores - Listado" at bounding box center [39, 169] width 79 height 15
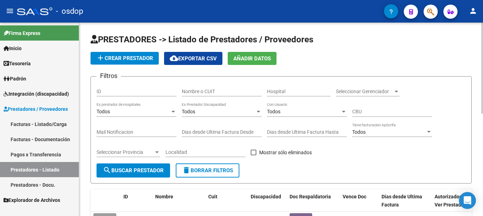
click at [122, 94] on input "ID" at bounding box center [137, 92] width 80 height 6
type input "240302"
click at [148, 170] on span "search Buscar Prestador" at bounding box center [133, 171] width 61 height 6
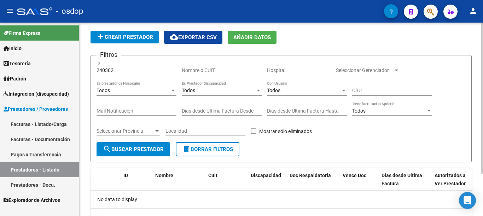
scroll to position [54, 0]
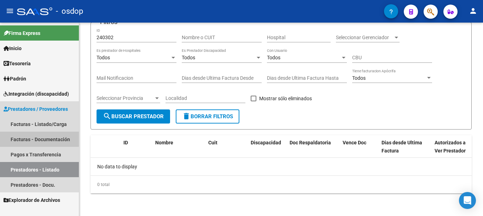
click at [37, 139] on link "Facturas - Documentación" at bounding box center [39, 139] width 79 height 15
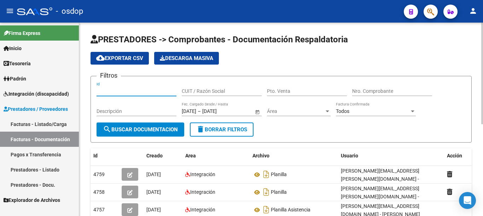
click at [140, 88] on input "Id" at bounding box center [137, 91] width 80 height 6
type input "240302"
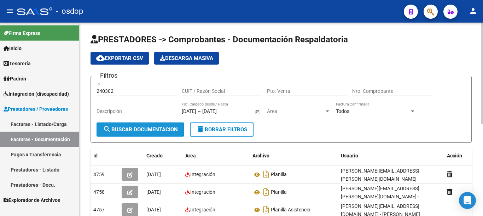
click at [122, 127] on span "search Buscar Documentacion" at bounding box center [140, 130] width 75 height 6
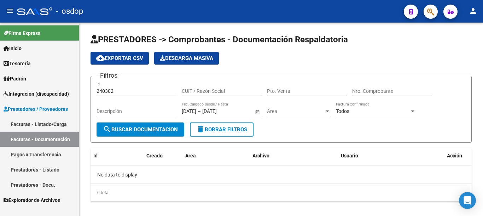
click at [58, 124] on link "Facturas - Listado/Carga" at bounding box center [39, 124] width 79 height 15
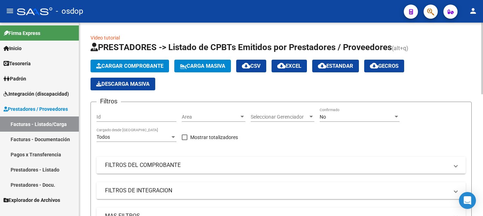
click at [124, 121] on div "Id" at bounding box center [137, 115] width 80 height 14
type input "-1"
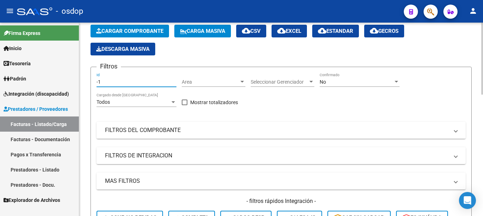
scroll to position [35, 0]
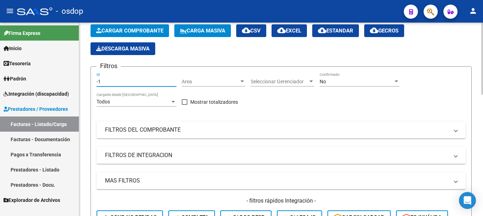
click at [112, 81] on input "-1" at bounding box center [137, 82] width 80 height 6
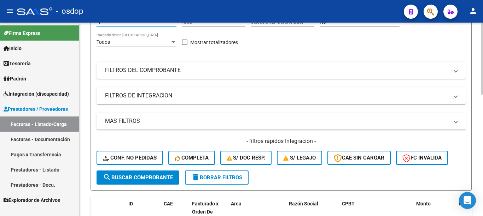
scroll to position [141, 0]
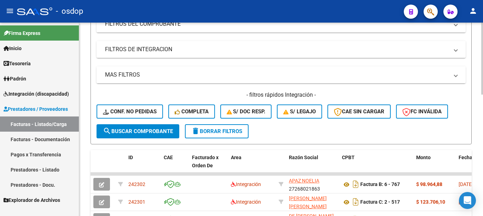
type input "-1"
click at [120, 71] on mat-panel-title "MAS FILTROS" at bounding box center [277, 75] width 344 height 8
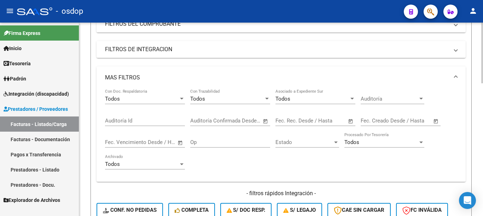
click at [127, 120] on input "Auditoría Id" at bounding box center [145, 121] width 80 height 6
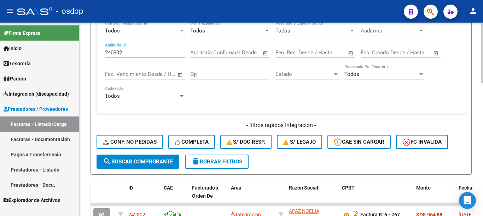
scroll to position [248, 0]
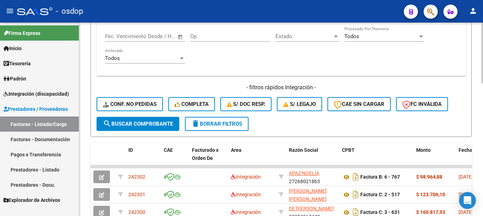
type input "240302"
click at [135, 122] on span "search Buscar Comprobante" at bounding box center [138, 124] width 70 height 6
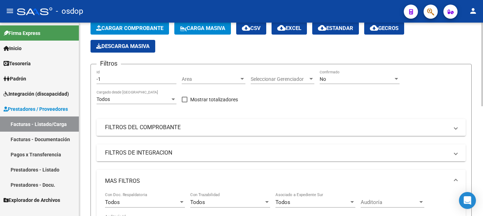
scroll to position [0, 0]
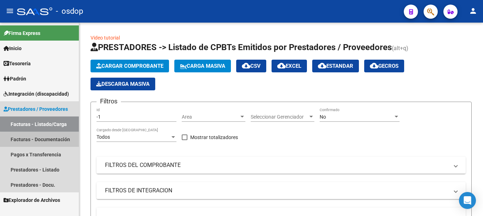
click at [54, 141] on link "Facturas - Documentación" at bounding box center [39, 139] width 79 height 15
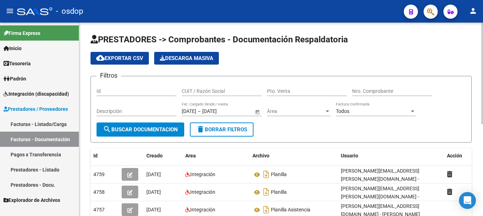
click at [204, 93] on input "CUIT / Razón Social" at bounding box center [222, 91] width 80 height 6
type input "27286480611"
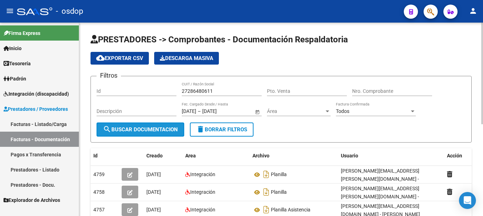
click at [137, 127] on span "search Buscar Documentacion" at bounding box center [140, 130] width 75 height 6
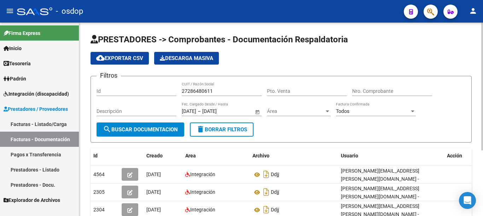
click at [191, 92] on input "27286480611" at bounding box center [222, 91] width 80 height 6
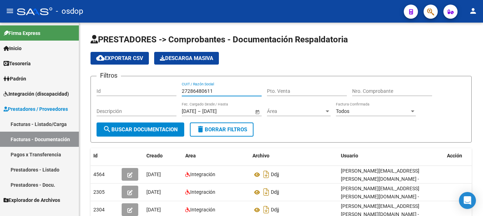
click at [56, 172] on link "Prestadores - Listado" at bounding box center [39, 169] width 79 height 15
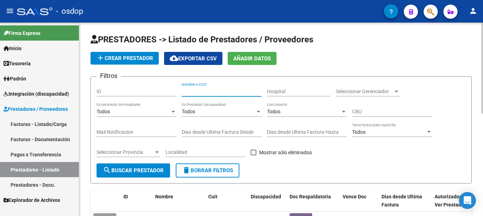
paste input "27286480611"
type input "27286480611"
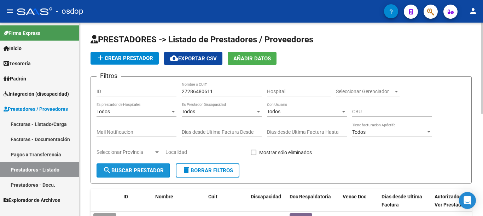
click at [156, 170] on span "search Buscar Prestador" at bounding box center [133, 171] width 61 height 6
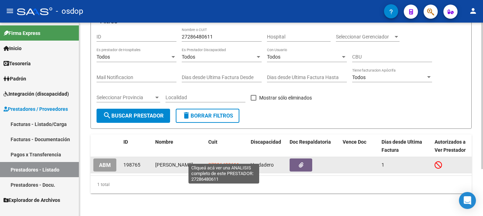
click at [227, 162] on span "27286480611" at bounding box center [223, 165] width 31 height 6
type textarea "27286480611"
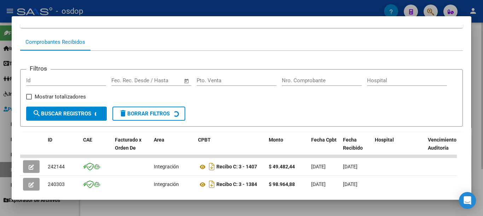
scroll to position [131, 0]
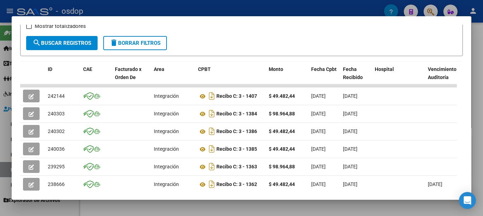
click at [0, 56] on div at bounding box center [241, 108] width 483 height 216
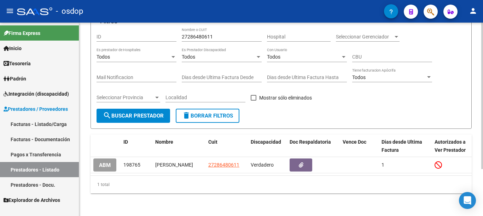
scroll to position [0, 0]
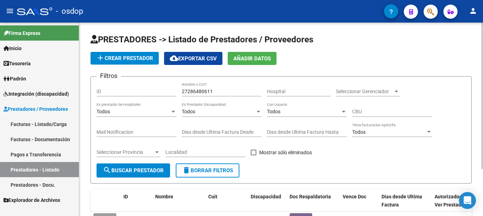
click at [122, 61] on span "add Crear Prestador" at bounding box center [124, 58] width 57 height 6
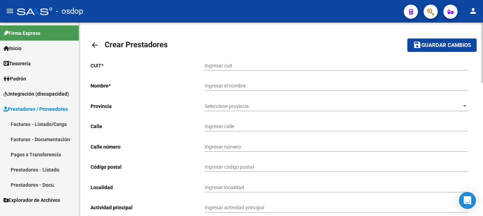
click at [43, 126] on link "Facturas - Listado/Carga" at bounding box center [39, 124] width 79 height 15
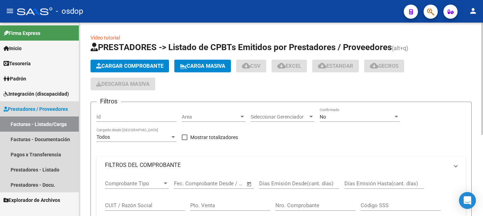
click at [42, 126] on link "Facturas - Listado/Carga" at bounding box center [39, 124] width 79 height 15
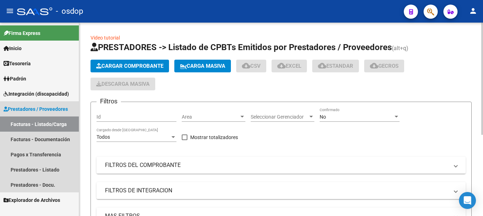
click at [129, 65] on span "Cargar Comprobante" at bounding box center [129, 66] width 67 height 6
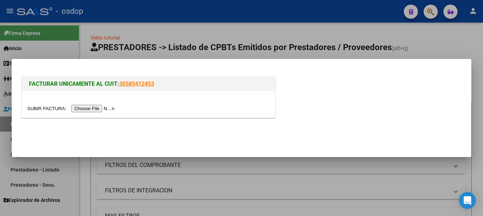
click at [90, 107] on input "file" at bounding box center [71, 108] width 89 height 7
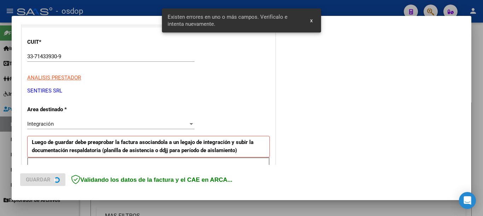
scroll to position [176, 0]
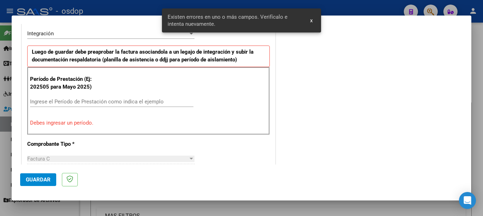
click at [58, 104] on input "Ingrese el Período de Prestación como indica el ejemplo" at bounding box center [111, 102] width 163 height 6
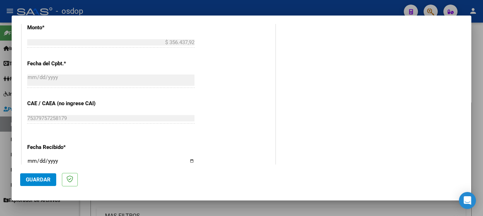
scroll to position [388, 0]
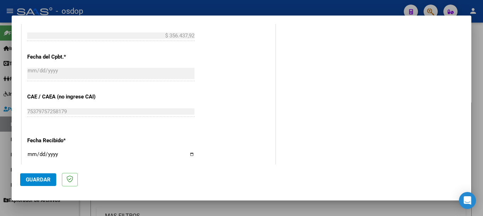
type input "202508"
click at [48, 180] on span "Guardar" at bounding box center [38, 180] width 25 height 6
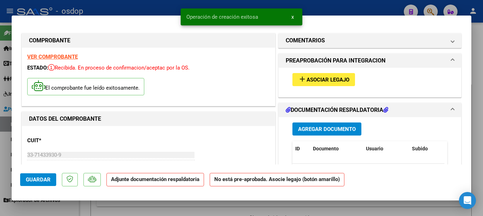
click at [326, 84] on button "add Asociar Legajo" at bounding box center [324, 79] width 63 height 13
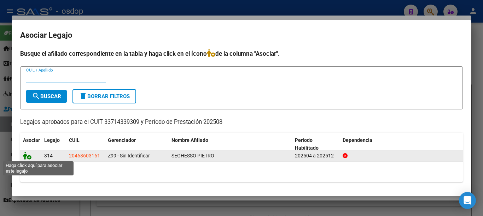
click at [23, 153] on icon at bounding box center [27, 156] width 8 height 8
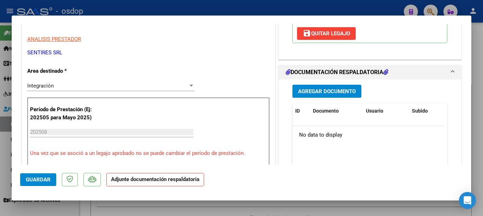
scroll to position [141, 0]
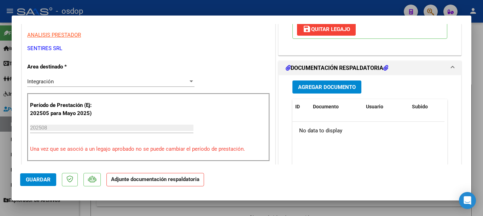
click at [332, 88] on span "Agregar Documento" at bounding box center [327, 87] width 58 height 6
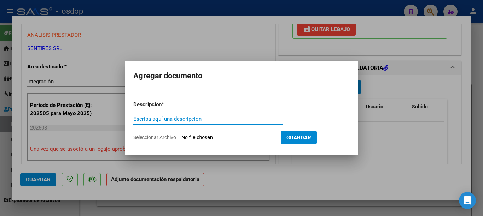
click at [227, 117] on input "Escriba aquí una descripcion" at bounding box center [207, 119] width 149 height 6
type input "planilla"
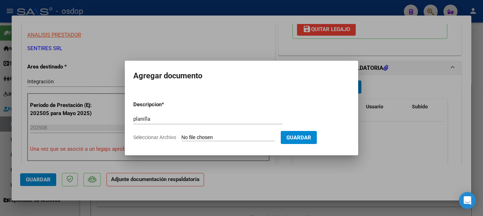
click at [230, 138] on input "Seleccionar Archivo" at bounding box center [228, 138] width 94 height 7
type input "C:\fakepath\Planilla Firmada Agosto SEGHESSO.pdf"
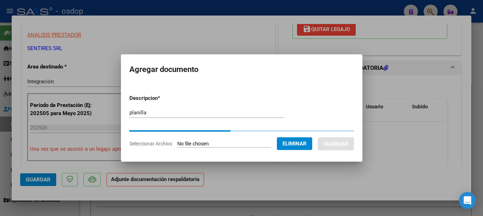
click at [337, 138] on button "Guardar" at bounding box center [336, 144] width 36 height 13
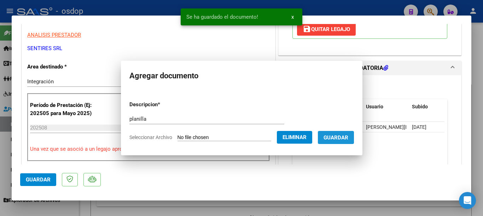
drag, startPoint x: 339, startPoint y: 138, endPoint x: 344, endPoint y: 135, distance: 5.5
click at [344, 135] on span "Guardar" at bounding box center [336, 138] width 25 height 6
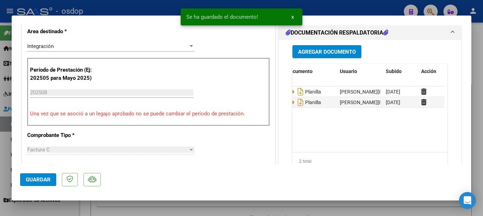
scroll to position [0, 35]
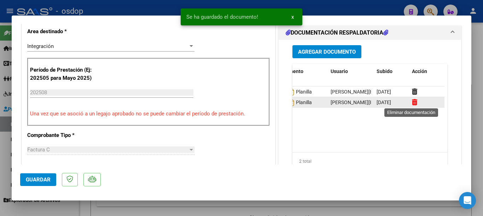
click at [413, 102] on icon at bounding box center [414, 102] width 5 height 7
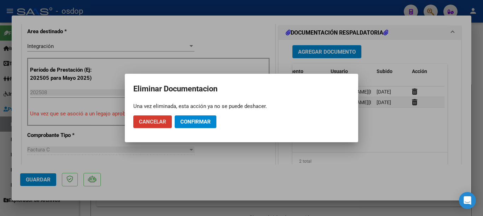
click at [197, 120] on span "Confirmar" at bounding box center [195, 122] width 30 height 6
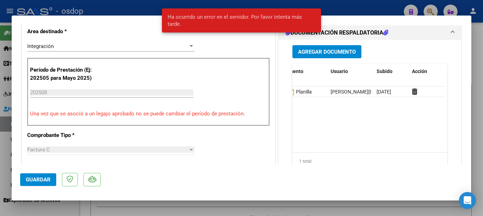
click at [37, 185] on button "Guardar" at bounding box center [38, 180] width 36 height 13
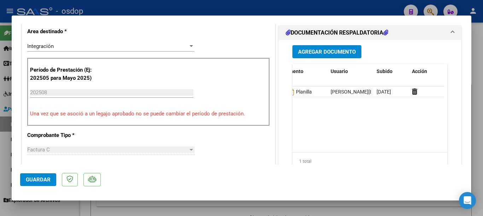
click at [27, 174] on button "Guardar" at bounding box center [38, 180] width 36 height 13
click at [0, 92] on div at bounding box center [241, 108] width 483 height 216
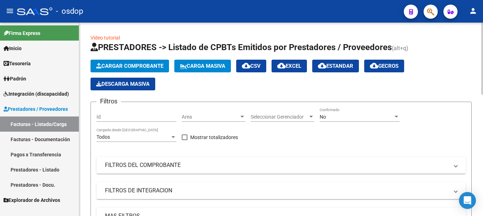
scroll to position [177, 0]
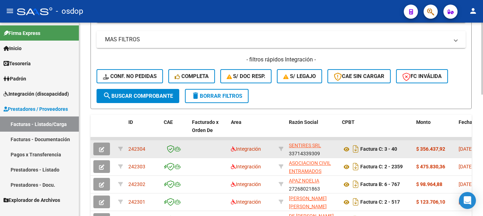
click at [139, 148] on span "242304" at bounding box center [136, 149] width 17 height 6
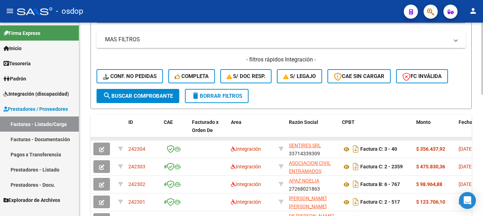
copy span "242304"
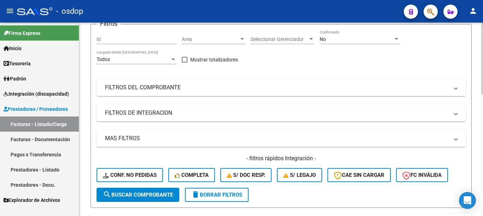
scroll to position [71, 0]
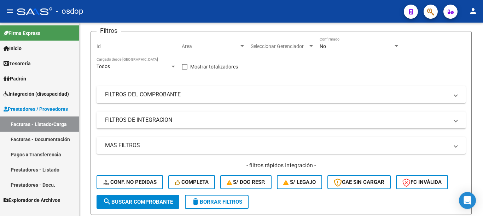
click at [50, 170] on link "Prestadores - Listado" at bounding box center [39, 169] width 79 height 15
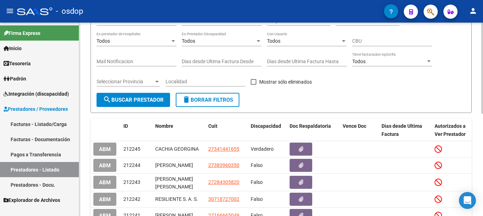
scroll to position [35, 0]
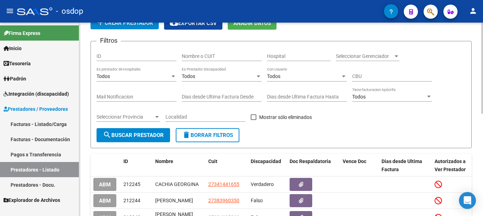
click at [130, 62] on div "ID" at bounding box center [137, 57] width 80 height 20
click at [127, 58] on input "ID" at bounding box center [137, 56] width 80 height 6
paste input "242137"
type input "242137"
click at [125, 137] on span "search Buscar Prestador" at bounding box center [133, 135] width 61 height 6
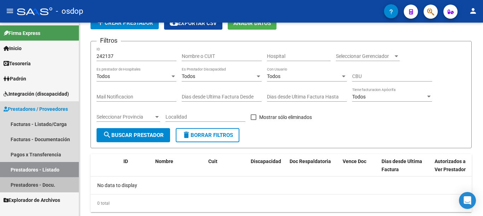
click at [51, 186] on link "Prestadores - Docu." at bounding box center [39, 185] width 79 height 15
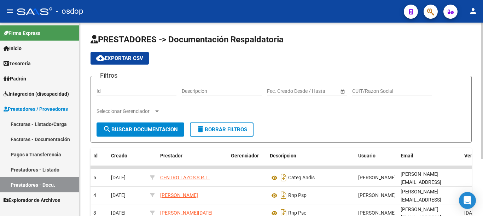
click at [134, 92] on input "Id" at bounding box center [137, 91] width 80 height 6
paste input "242137"
type input "242137"
click at [143, 129] on span "search Buscar Documentacion" at bounding box center [140, 130] width 75 height 6
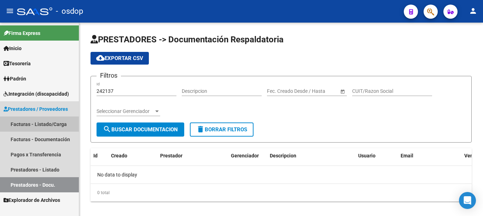
click at [41, 124] on link "Facturas - Listado/Carga" at bounding box center [39, 124] width 79 height 15
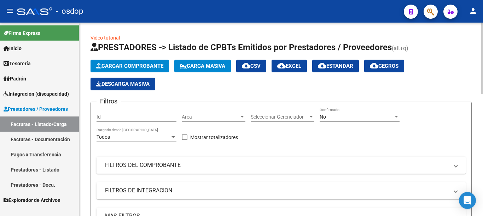
scroll to position [35, 0]
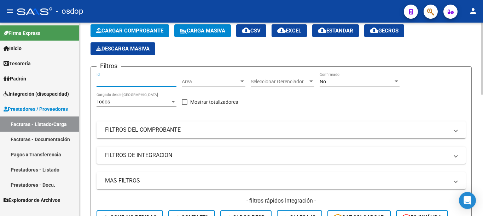
click at [107, 84] on input "Id" at bounding box center [137, 82] width 80 height 6
paste input "242137"
type input "242137"
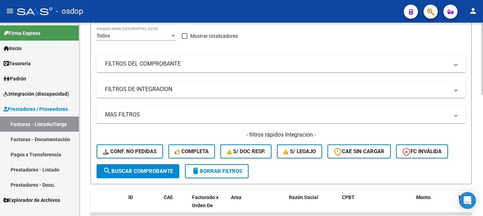
scroll to position [106, 0]
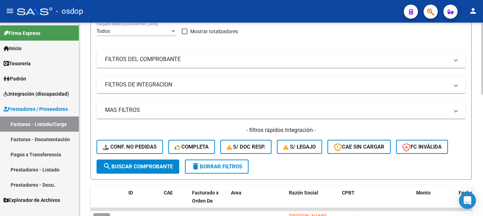
click at [147, 165] on span "search Buscar Comprobante" at bounding box center [138, 167] width 70 height 6
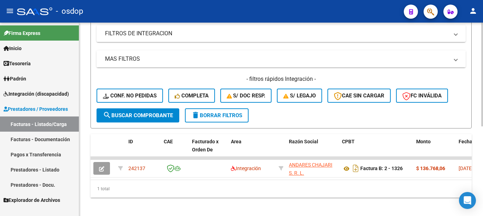
scroll to position [168, 0]
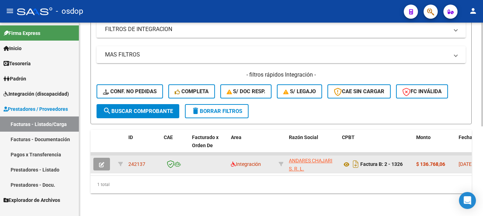
click at [103, 162] on icon "button" at bounding box center [101, 164] width 5 height 5
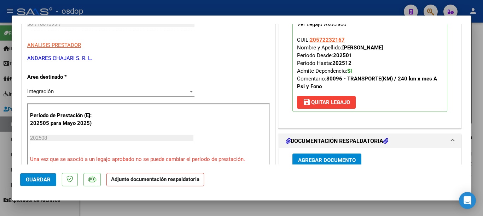
scroll to position [71, 0]
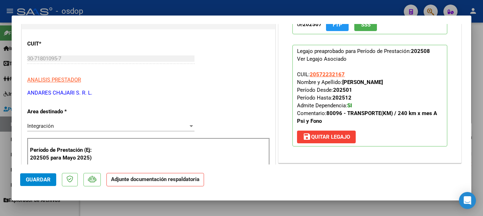
click at [0, 161] on div at bounding box center [241, 108] width 483 height 216
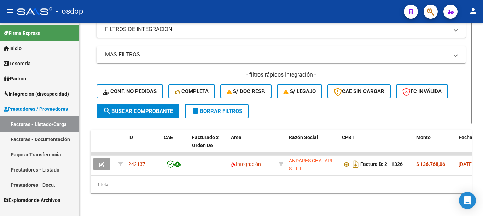
scroll to position [168, 0]
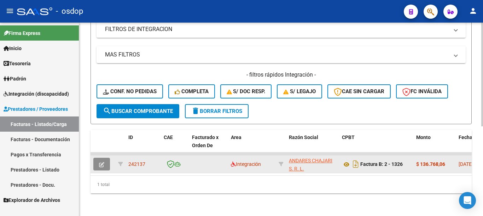
click at [103, 162] on icon "button" at bounding box center [101, 164] width 5 height 5
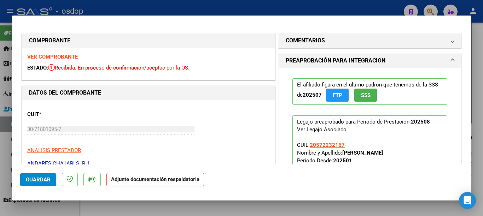
click at [0, 162] on div at bounding box center [241, 108] width 483 height 216
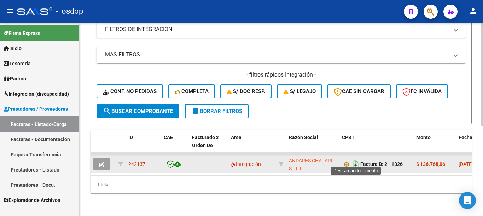
click at [352, 159] on icon "Descargar documento" at bounding box center [355, 164] width 9 height 11
click at [102, 161] on span "button" at bounding box center [101, 164] width 5 height 6
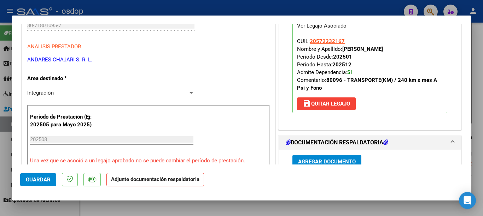
scroll to position [106, 0]
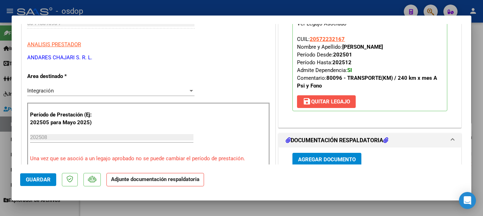
click at [337, 102] on span "save Quitar Legajo" at bounding box center [326, 102] width 47 height 6
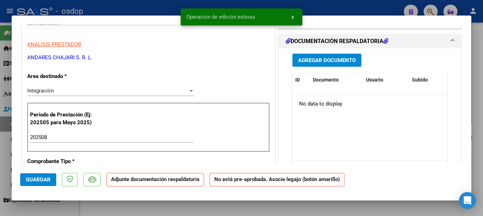
click at [320, 62] on span "Agregar Documento" at bounding box center [327, 60] width 58 height 6
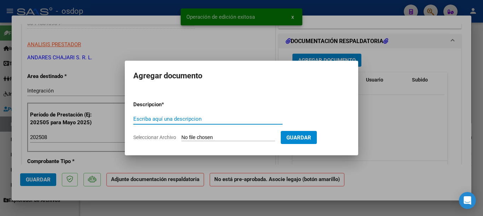
click at [242, 120] on input "Escriba aquí una descripcion" at bounding box center [207, 119] width 149 height 6
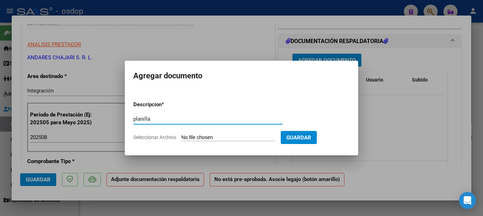
type input "planilla"
click at [226, 138] on input "Seleccionar Archivo" at bounding box center [228, 138] width 94 height 7
click at [240, 135] on input "Seleccionar Archivo" at bounding box center [228, 138] width 94 height 7
type input "C:\fakepath\ASIST AGOSTO.pdf"
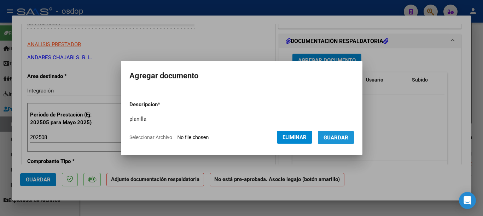
click at [341, 140] on span "Guardar" at bounding box center [336, 138] width 25 height 6
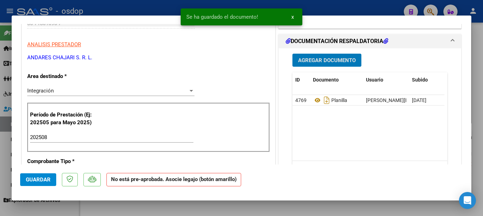
click at [36, 178] on span "Guardar" at bounding box center [38, 180] width 25 height 6
click at [0, 164] on div at bounding box center [241, 108] width 483 height 216
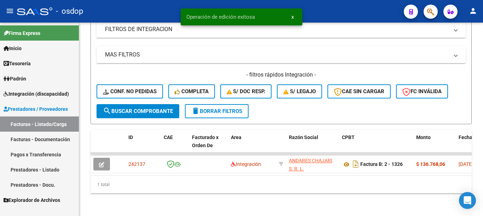
scroll to position [168, 0]
